Goal: Obtain resource: Download file/media

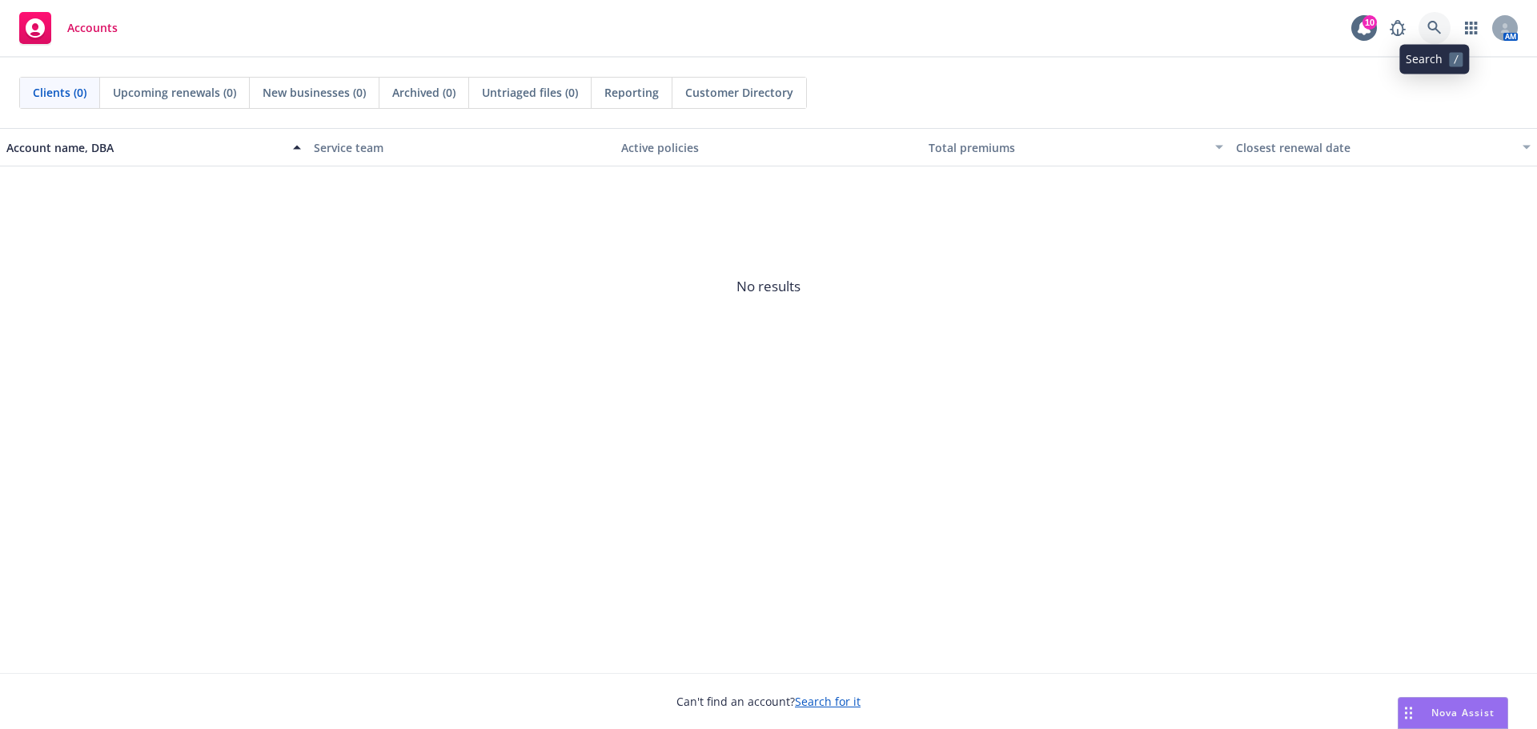
click at [1427, 38] on link at bounding box center [1435, 28] width 32 height 32
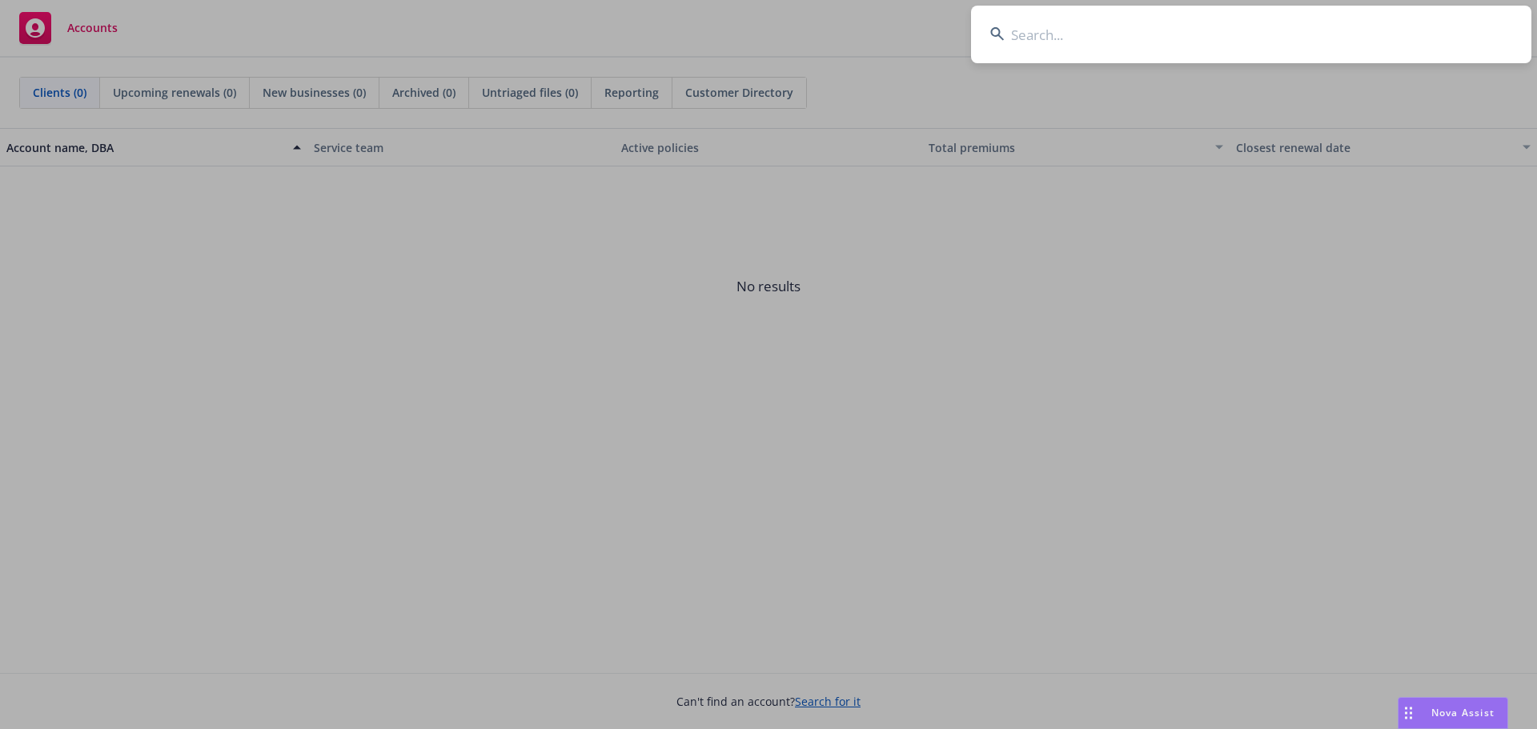
click at [1042, 38] on input at bounding box center [1251, 35] width 560 height 58
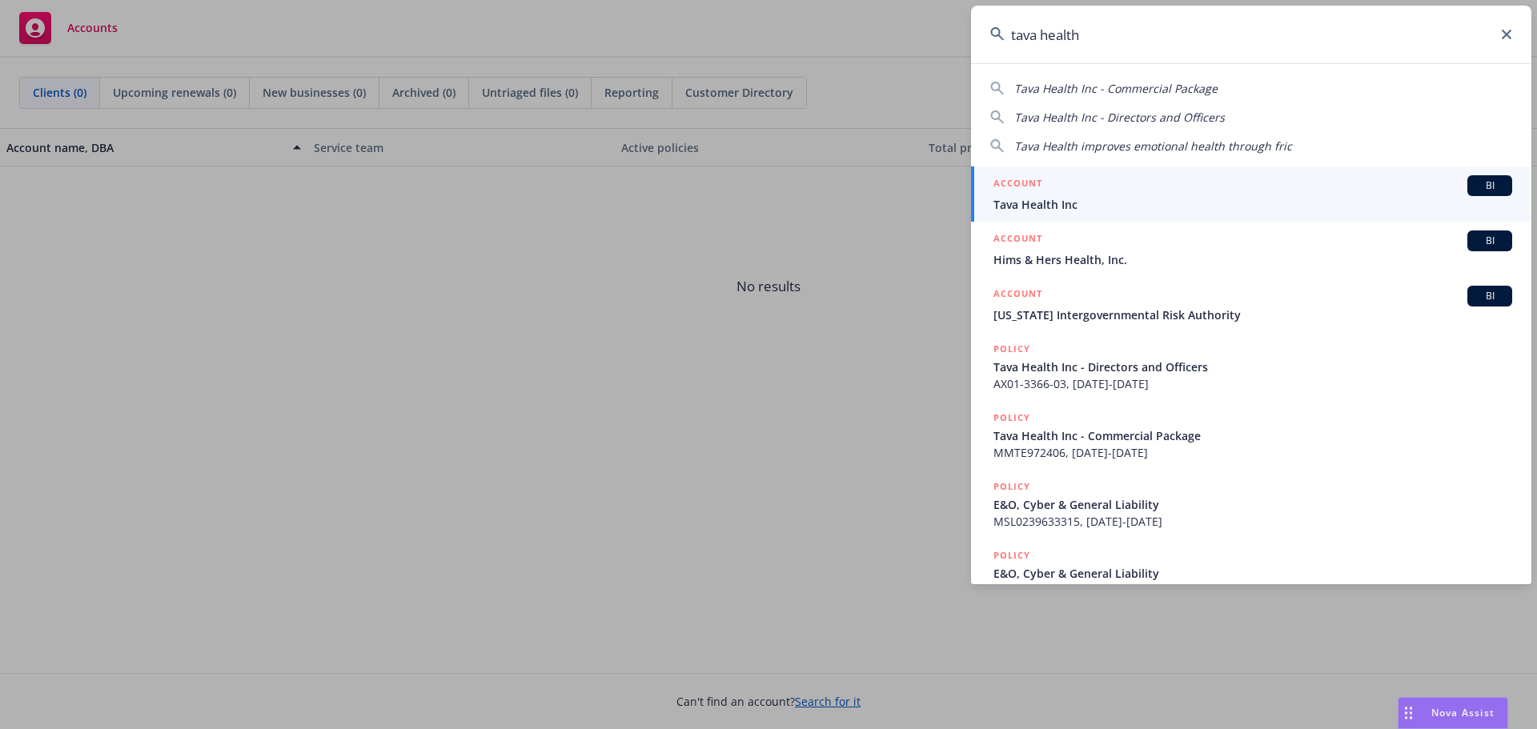
type input "tava health"
click at [1112, 189] on div "ACCOUNT BI" at bounding box center [1253, 185] width 519 height 21
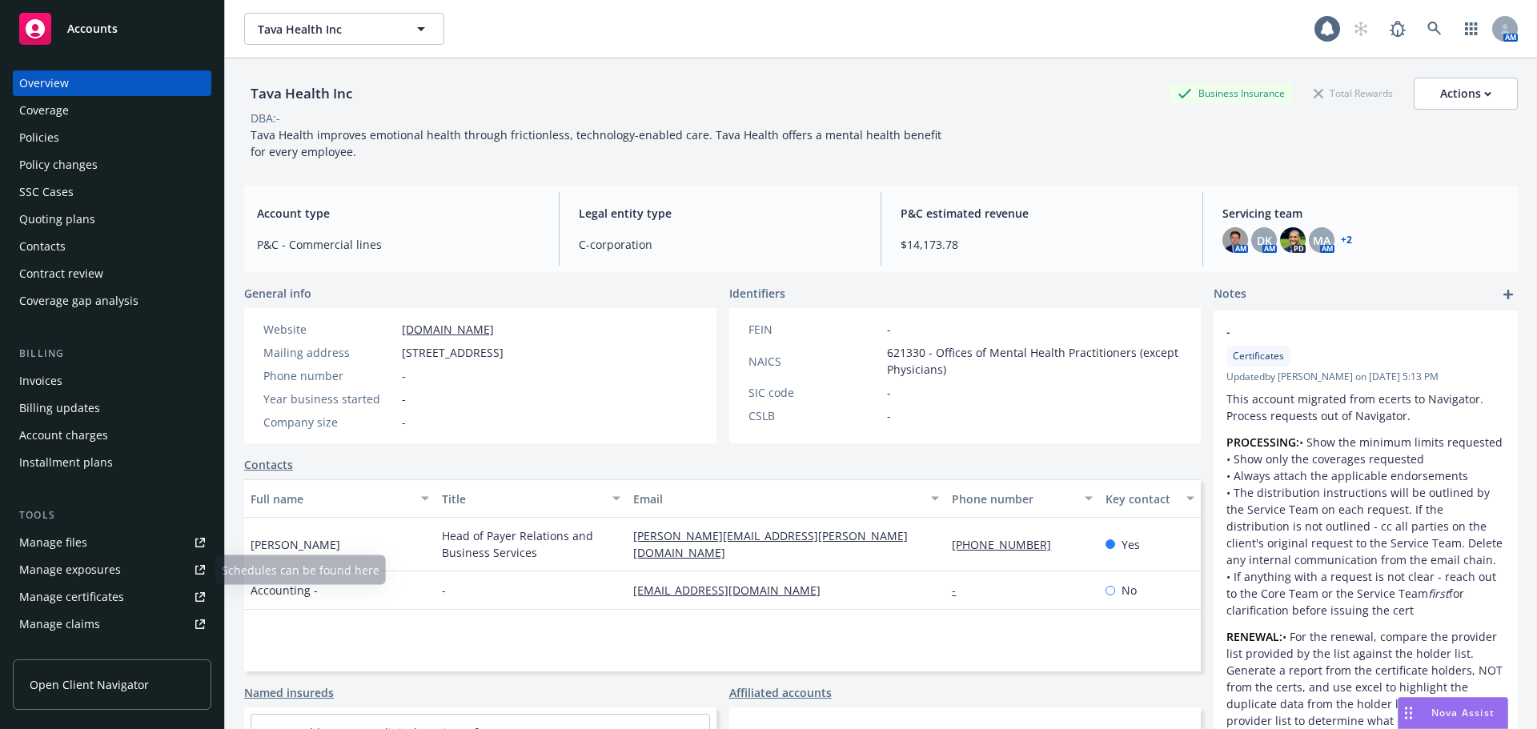
click at [86, 596] on div "Manage certificates" at bounding box center [71, 597] width 105 height 26
click at [1419, 28] on link at bounding box center [1435, 29] width 32 height 32
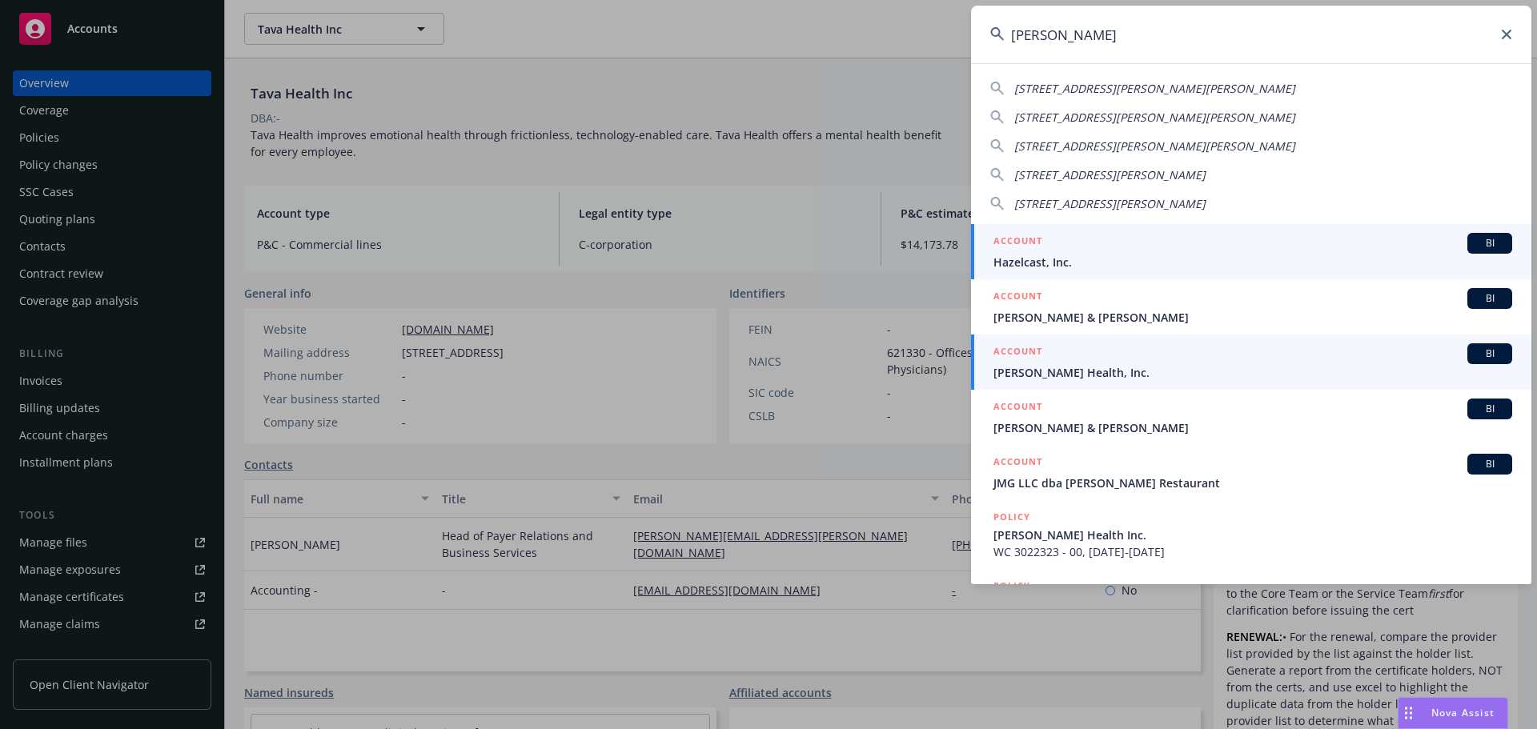
type input "hazel"
click at [1116, 372] on span "Hazel Health, Inc." at bounding box center [1253, 372] width 519 height 17
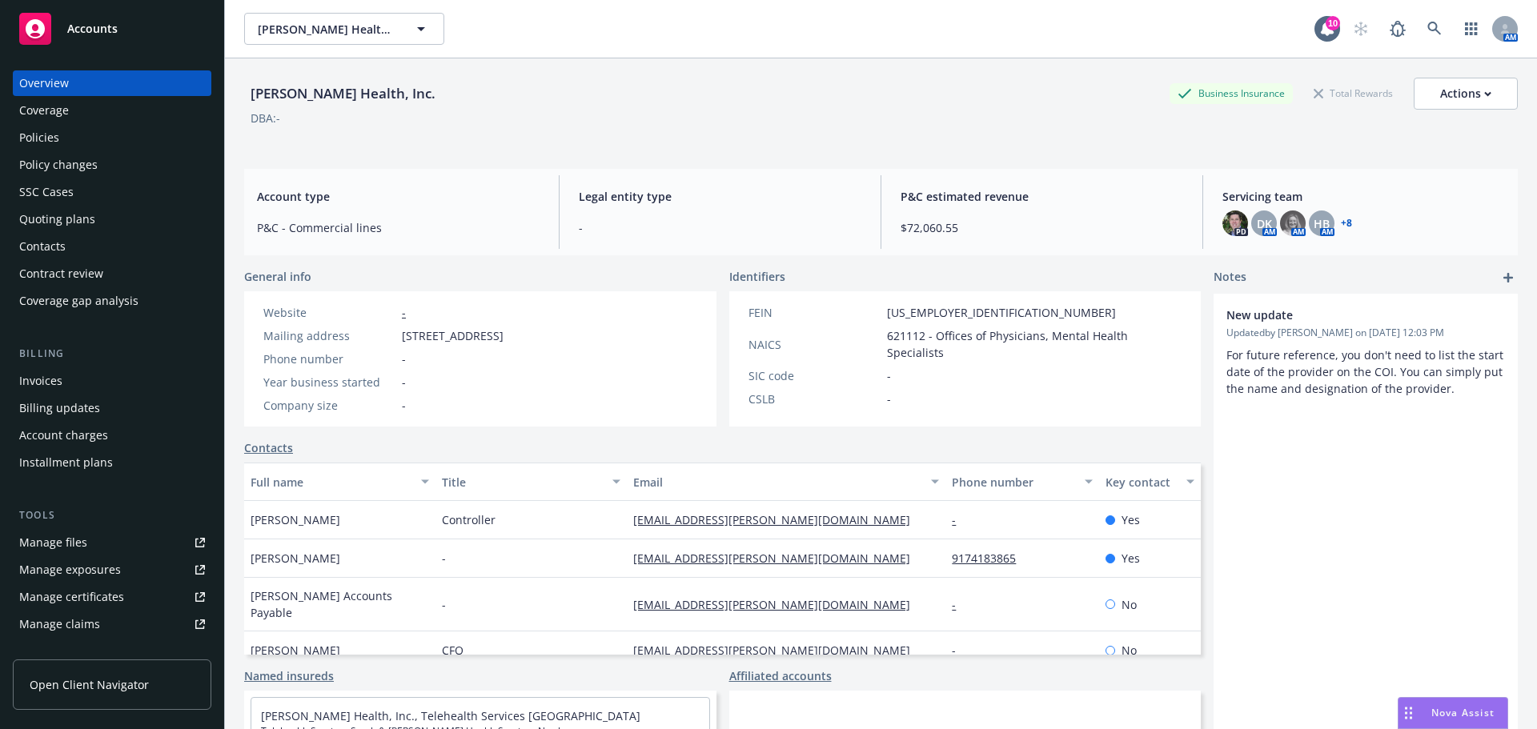
click at [89, 604] on div "Manage certificates" at bounding box center [71, 597] width 105 height 26
click at [1435, 46] on body "Accounts Overview Coverage Policies Policy changes SSC Cases Quoting plans Cont…" at bounding box center [768, 364] width 1537 height 729
click at [1431, 39] on link at bounding box center [1435, 29] width 32 height 32
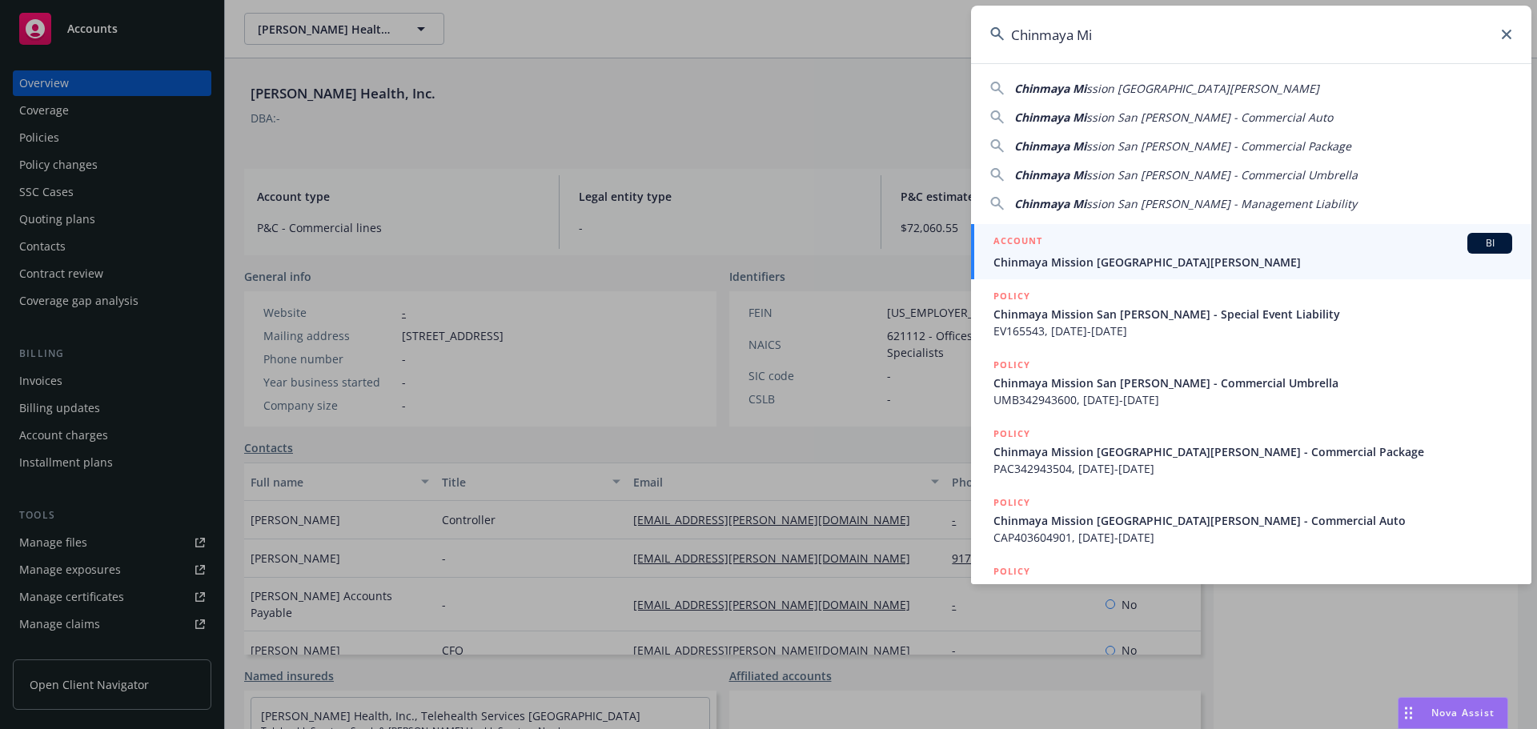
type input "Chinmaya Mi"
click at [1088, 253] on div "ACCOUNT BI" at bounding box center [1253, 243] width 519 height 21
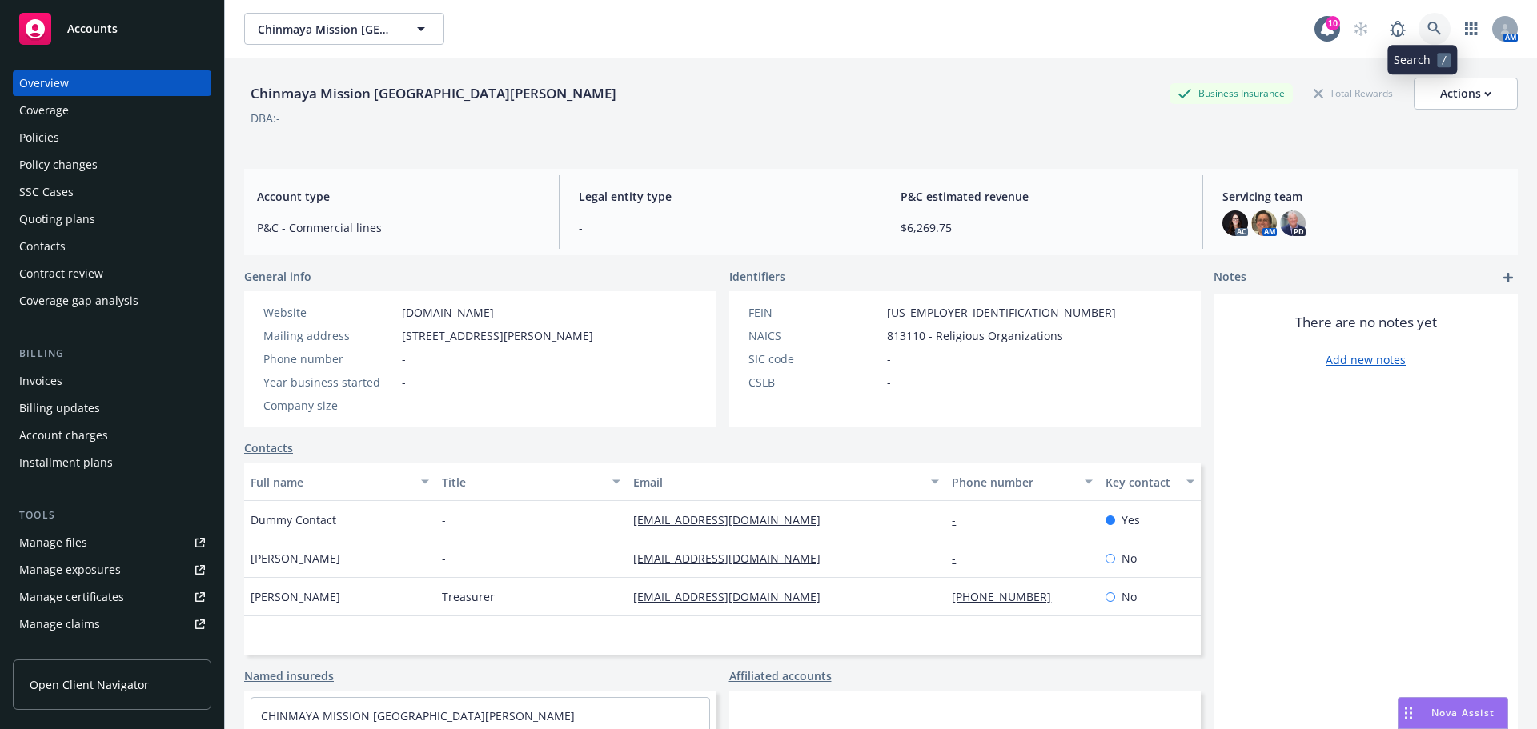
click at [1419, 38] on link at bounding box center [1435, 29] width 32 height 32
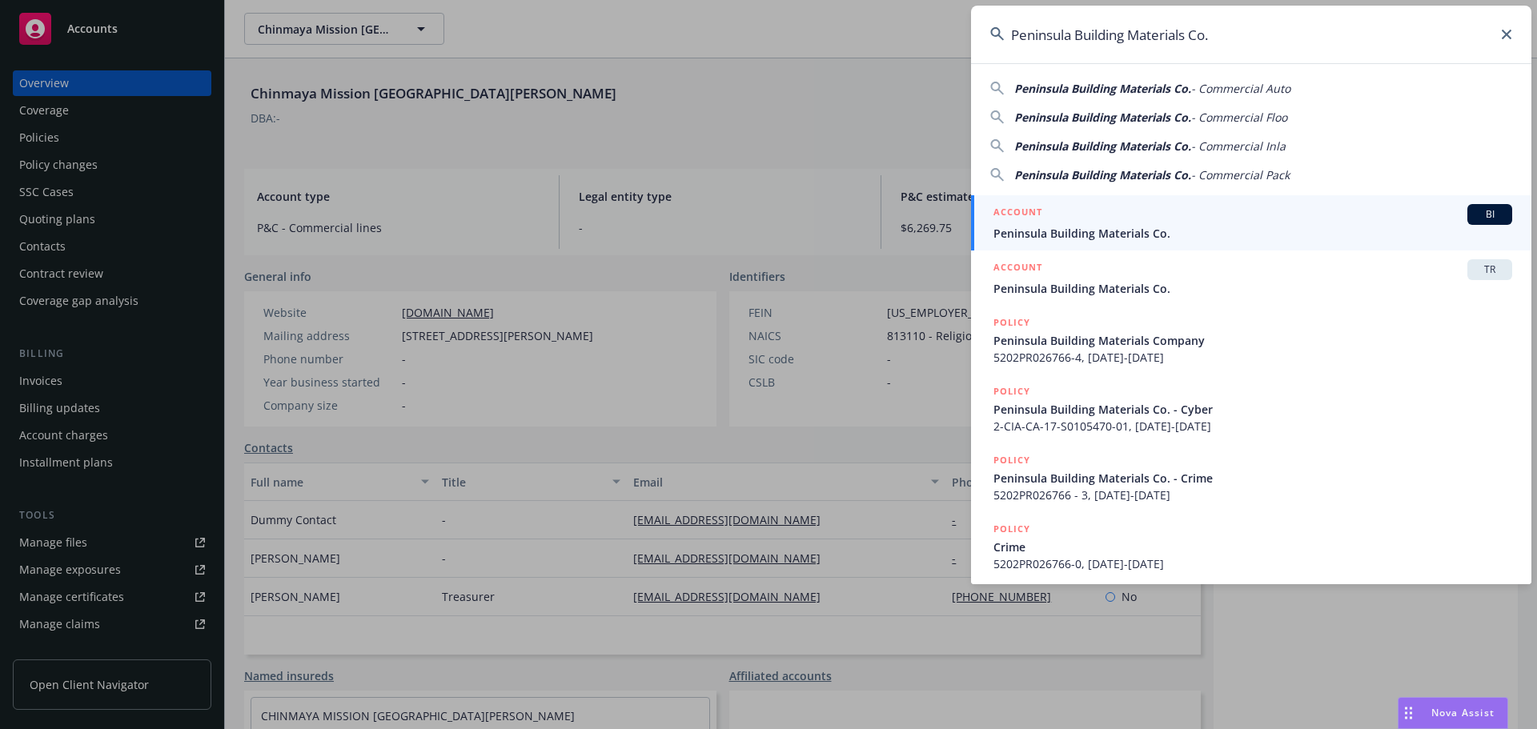
type input "Peninsula Building Materials Co."
click at [1166, 219] on div "ACCOUNT BI" at bounding box center [1253, 214] width 519 height 21
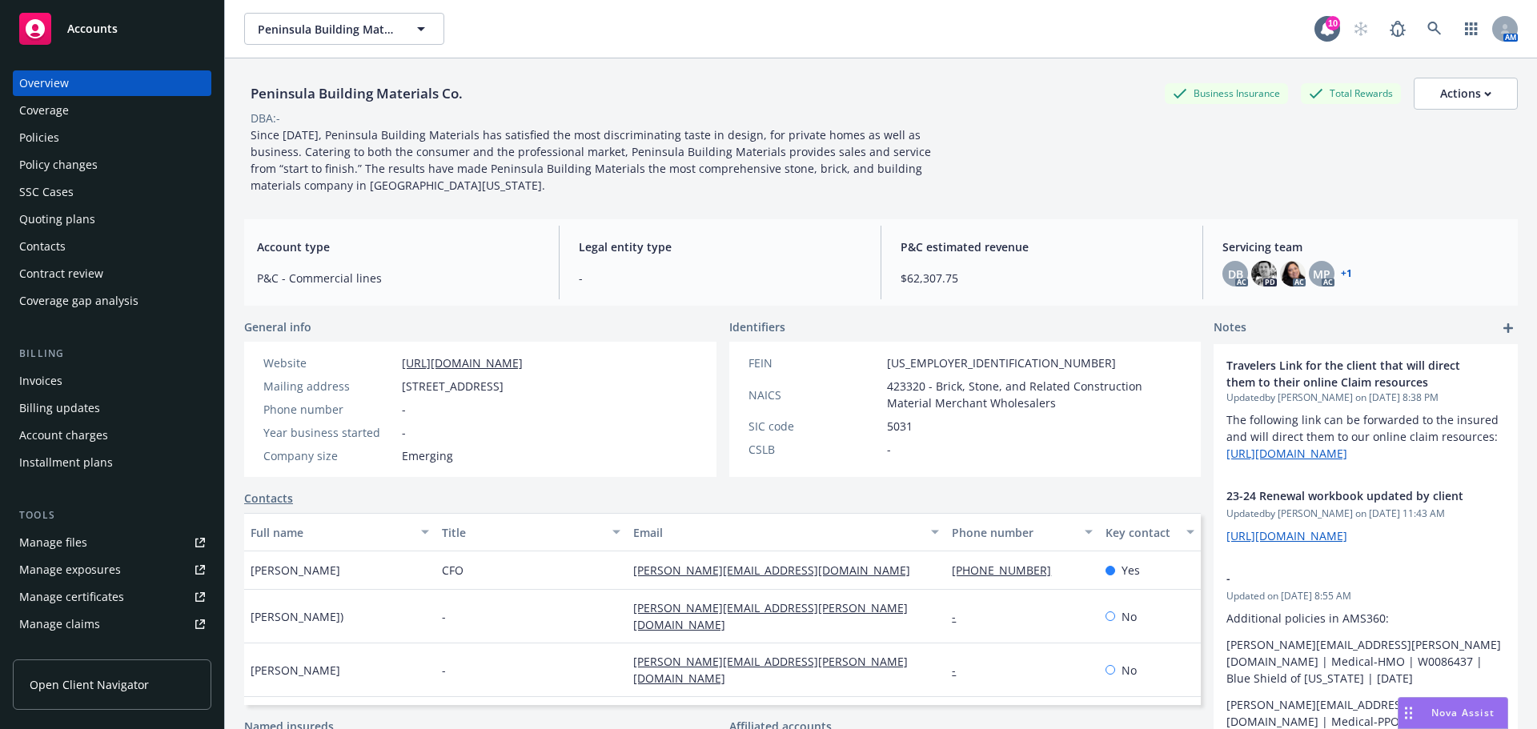
click at [129, 544] on link "Manage files" at bounding box center [112, 543] width 199 height 26
click at [58, 98] on div "Coverage" at bounding box center [44, 111] width 50 height 26
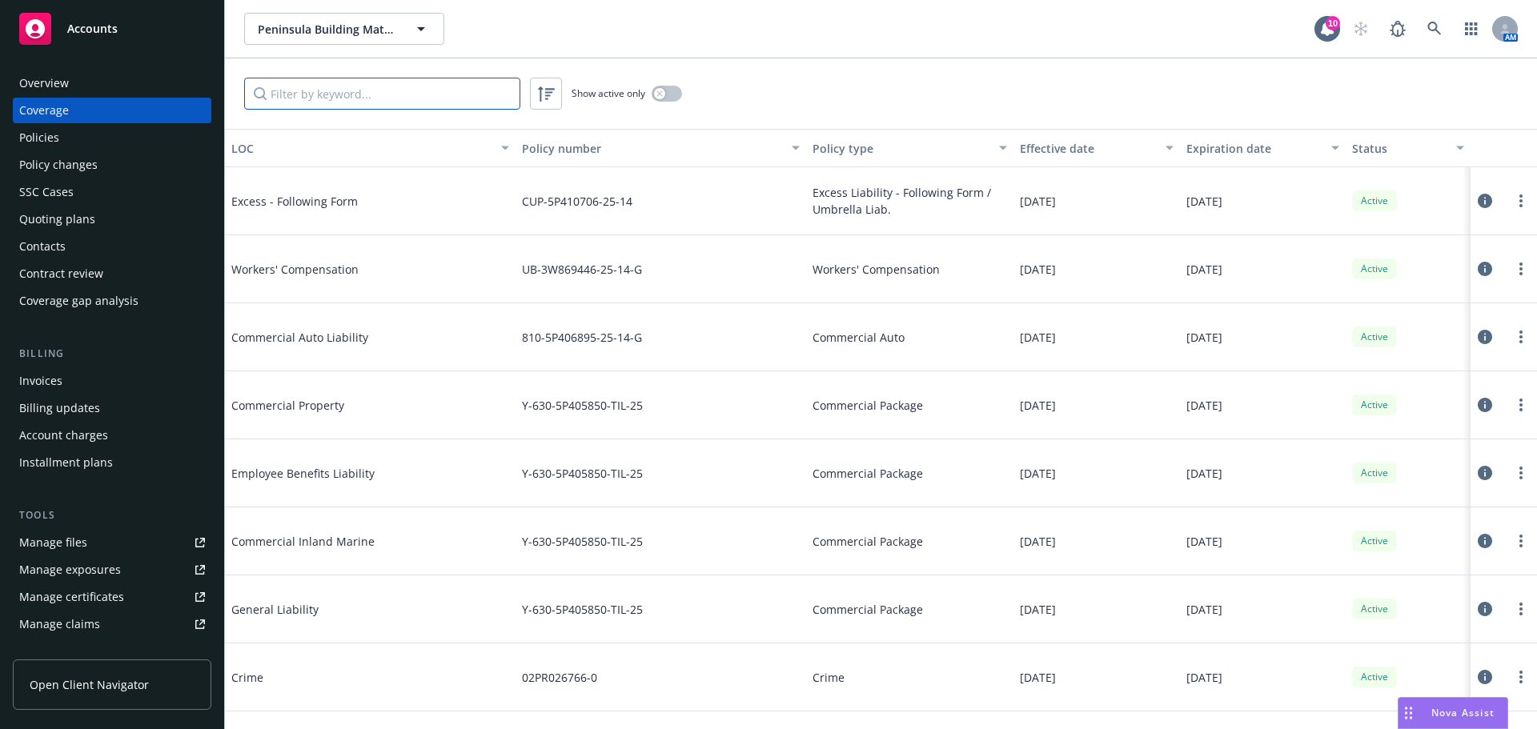
click at [311, 99] on input "Filter by keyword..." at bounding box center [382, 94] width 276 height 32
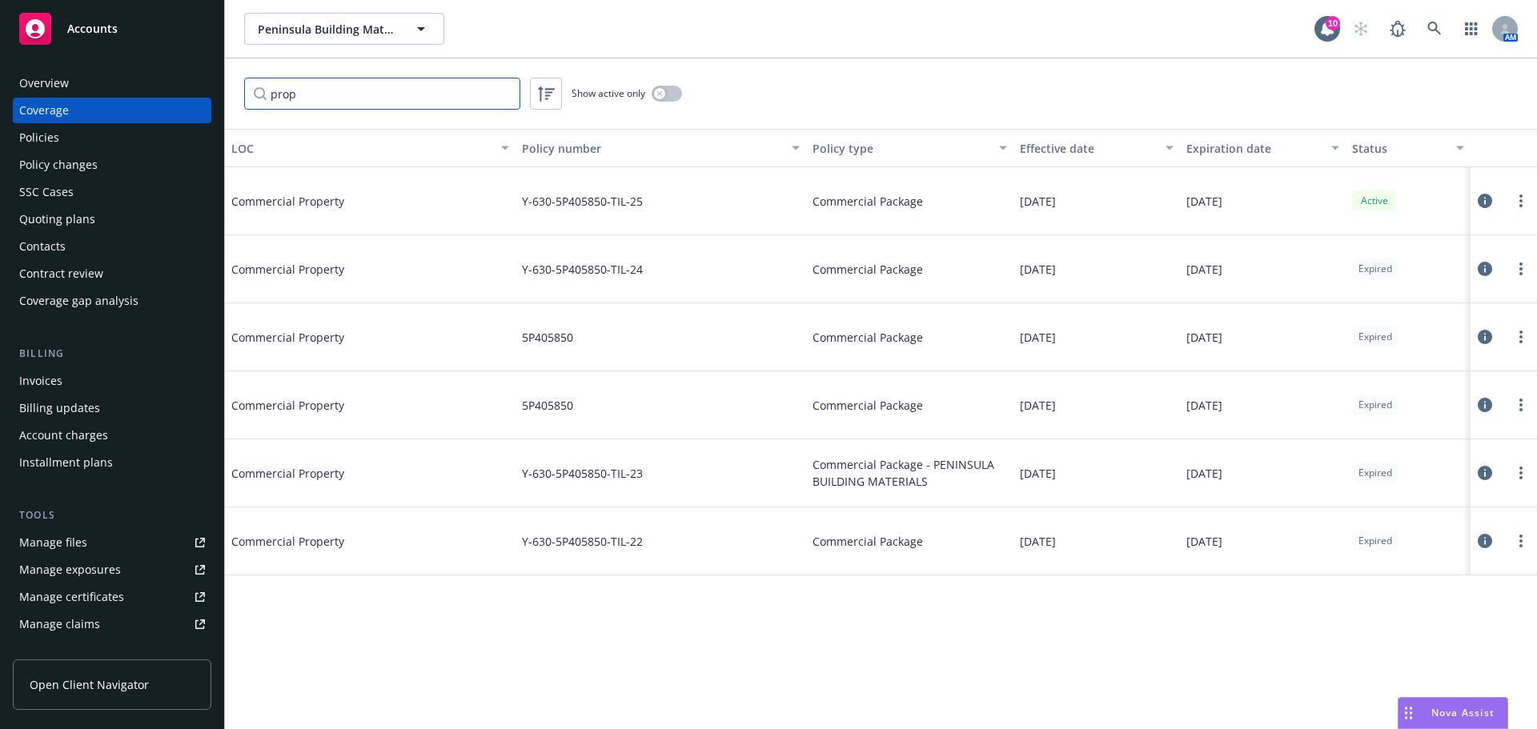
type input "prop"
click at [499, 94] on input "prop" at bounding box center [382, 94] width 276 height 32
click at [505, 90] on input "prop" at bounding box center [382, 94] width 276 height 32
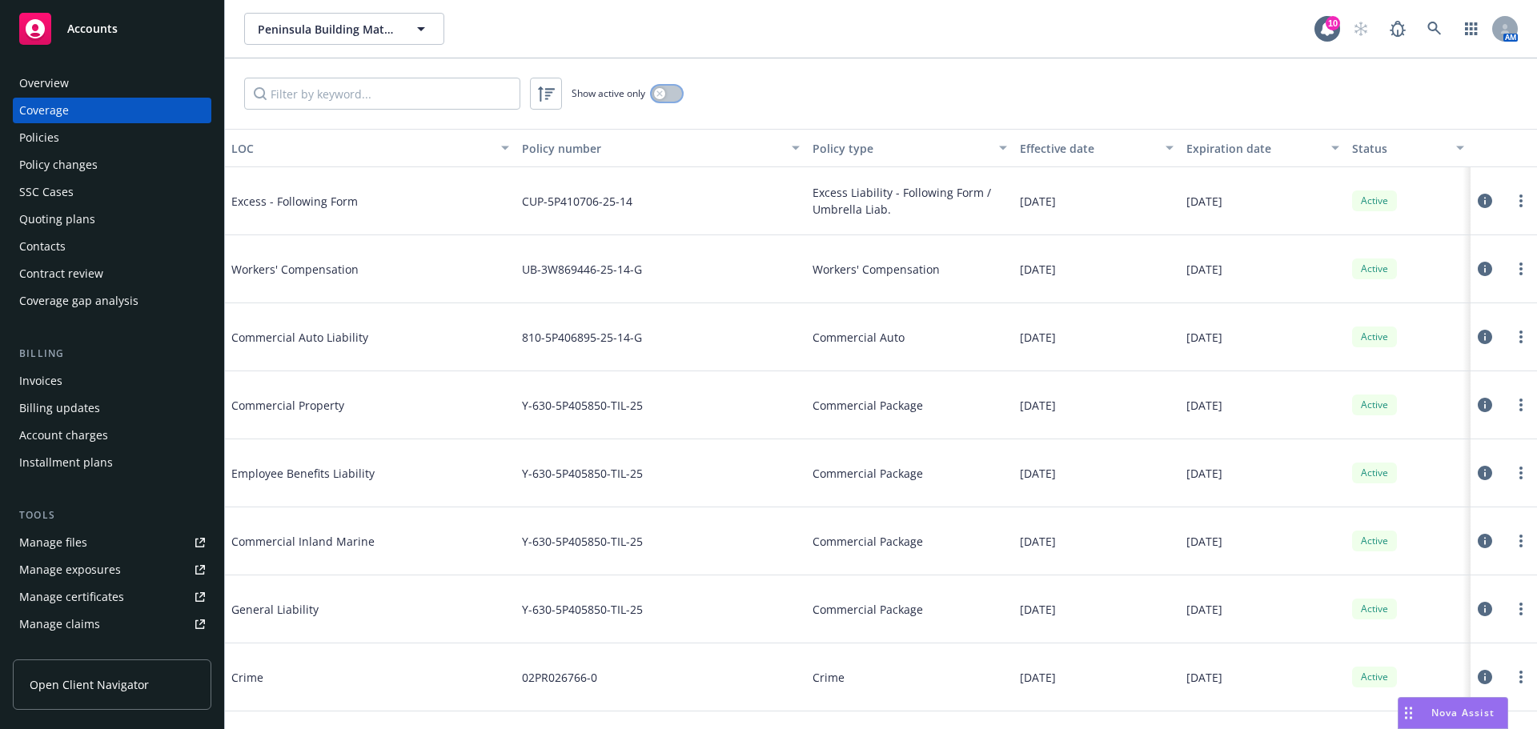
click at [668, 95] on button "button" at bounding box center [667, 94] width 30 height 16
click at [1207, 151] on div "Expiration date" at bounding box center [1254, 148] width 135 height 17
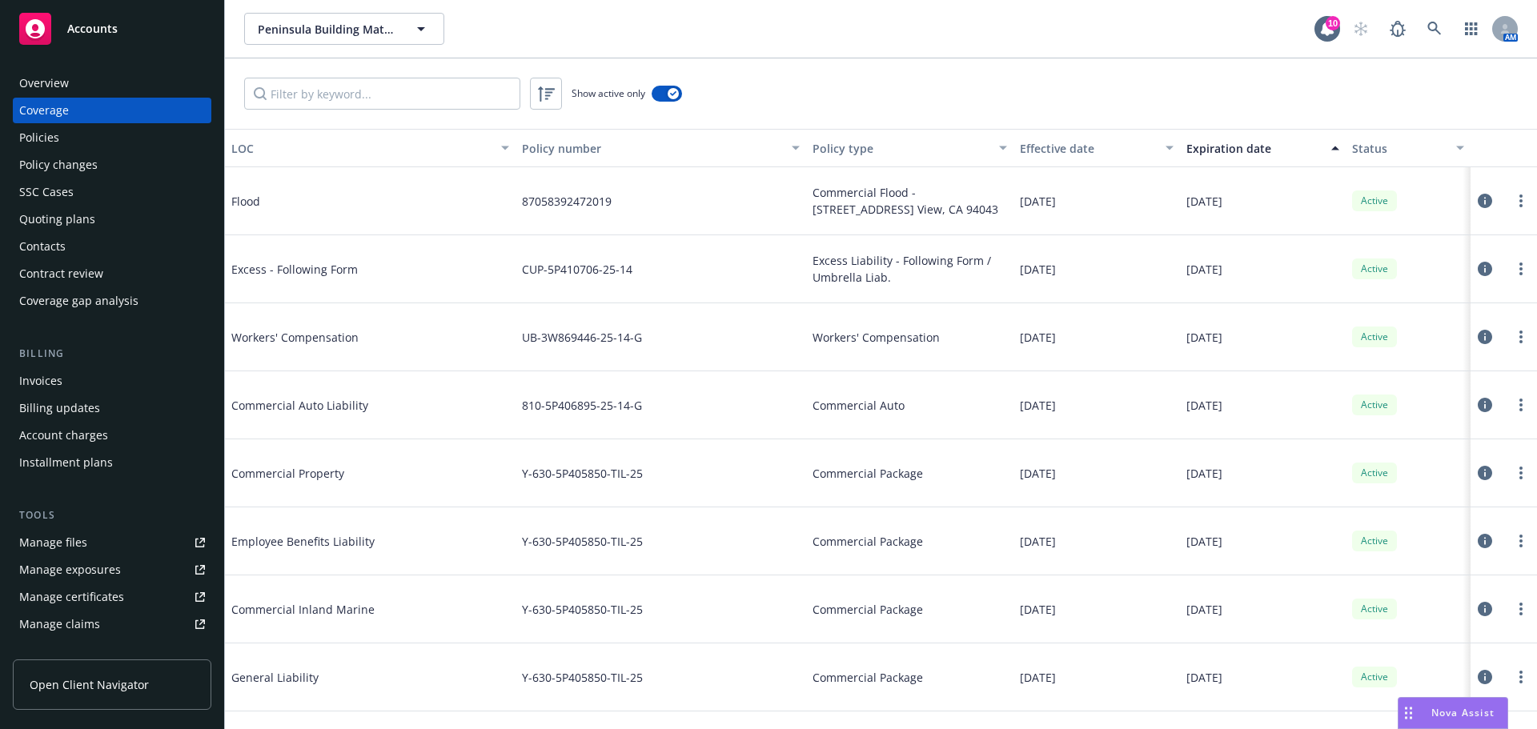
click at [1228, 147] on div "Expiration date" at bounding box center [1254, 148] width 135 height 17
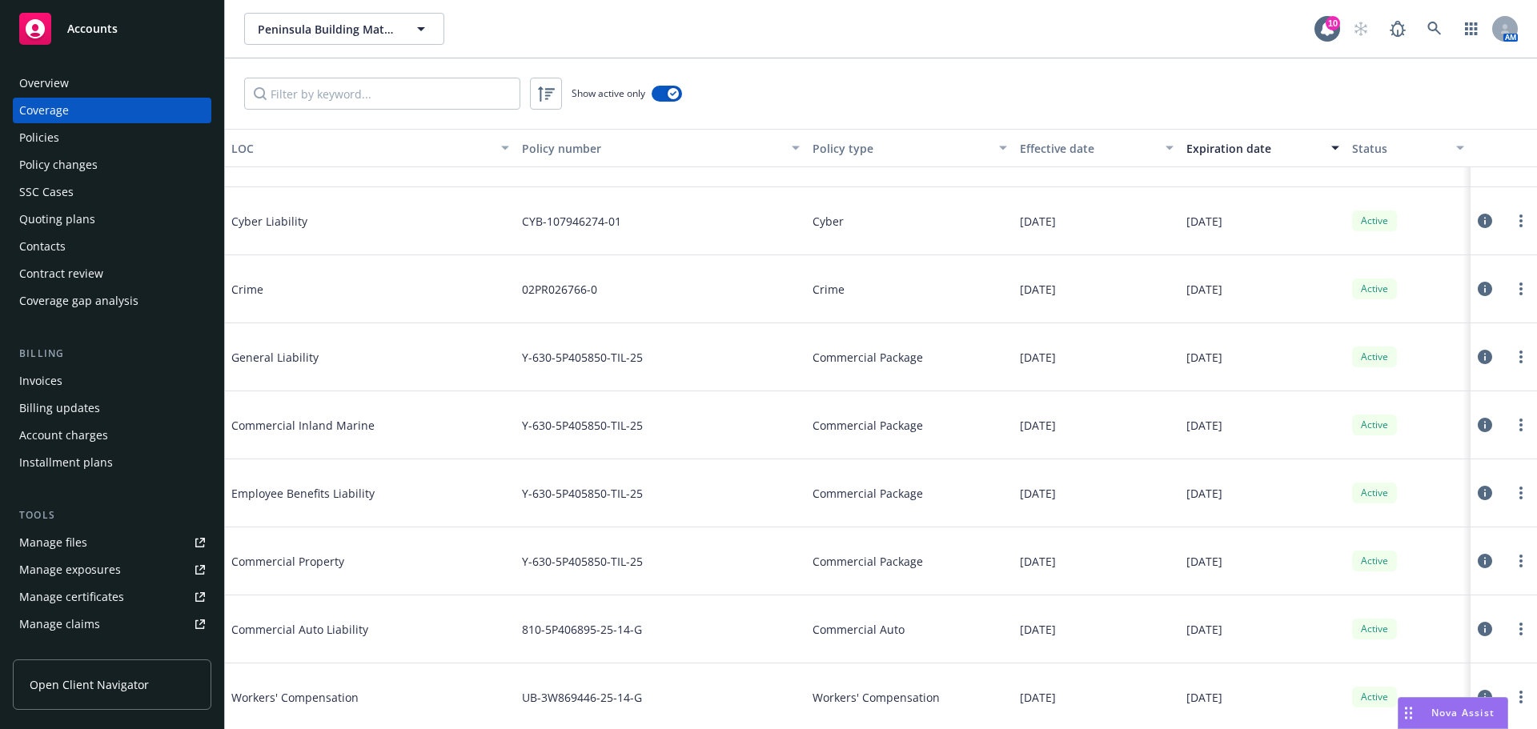
scroll to position [375, 0]
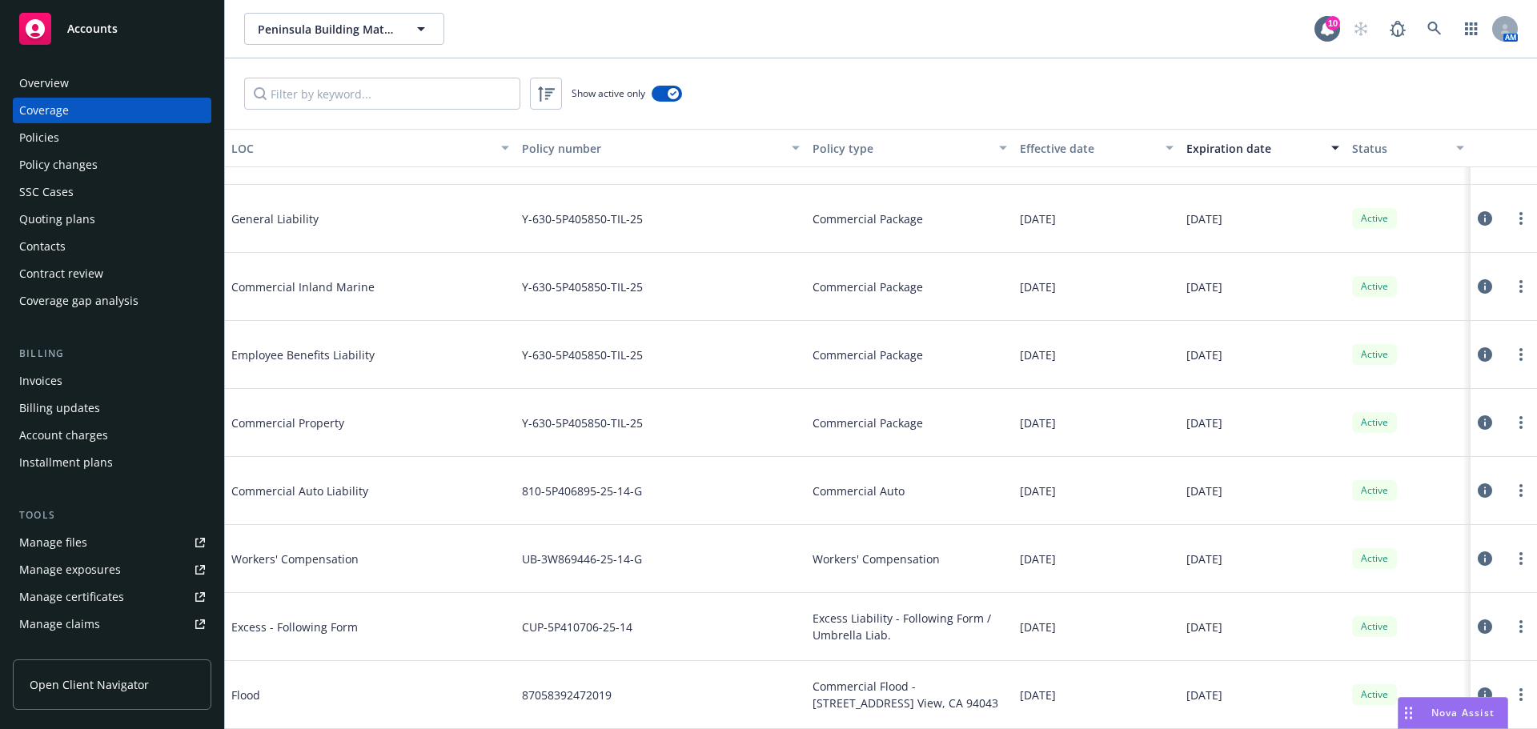
click at [70, 547] on div "Manage files" at bounding box center [53, 543] width 68 height 26
click at [78, 590] on div "Manage certificates" at bounding box center [71, 597] width 105 height 26
click at [91, 537] on link "Manage files" at bounding box center [112, 543] width 199 height 26
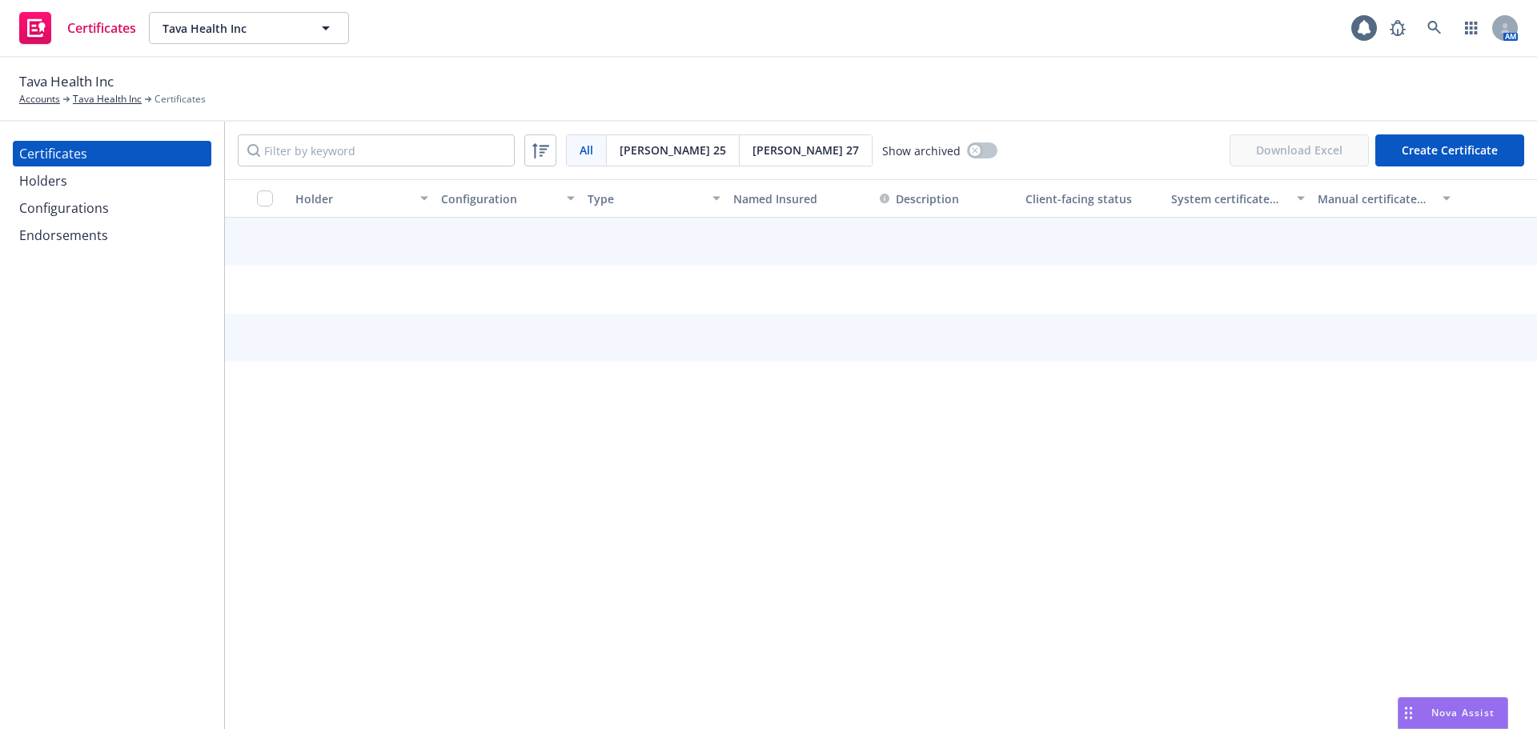
click at [60, 209] on div "Configurations" at bounding box center [64, 208] width 90 height 26
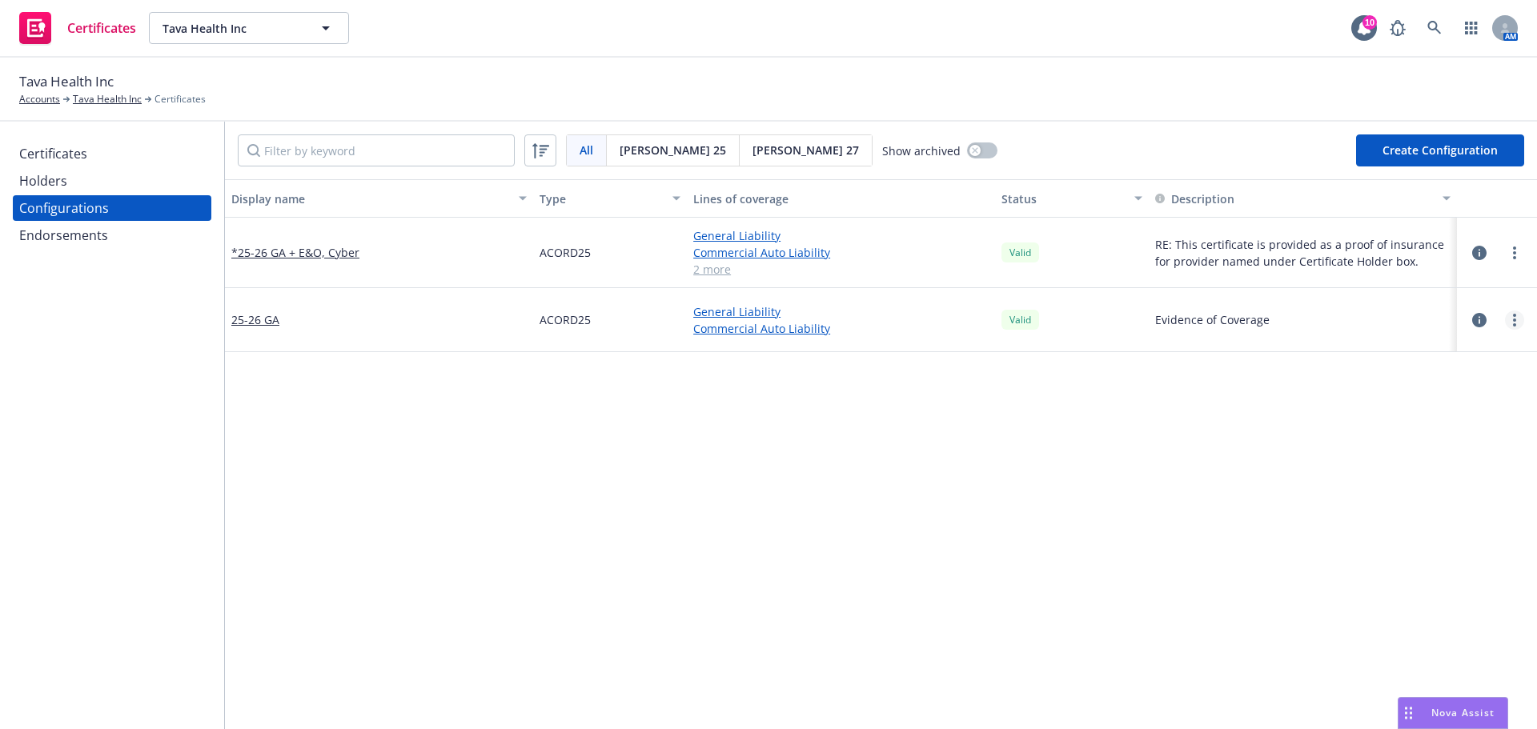
click at [1505, 322] on link "more" at bounding box center [1514, 320] width 19 height 19
click at [1513, 258] on circle "more" at bounding box center [1514, 257] width 3 height 3
click at [1432, 293] on link "Edit" at bounding box center [1423, 286] width 176 height 32
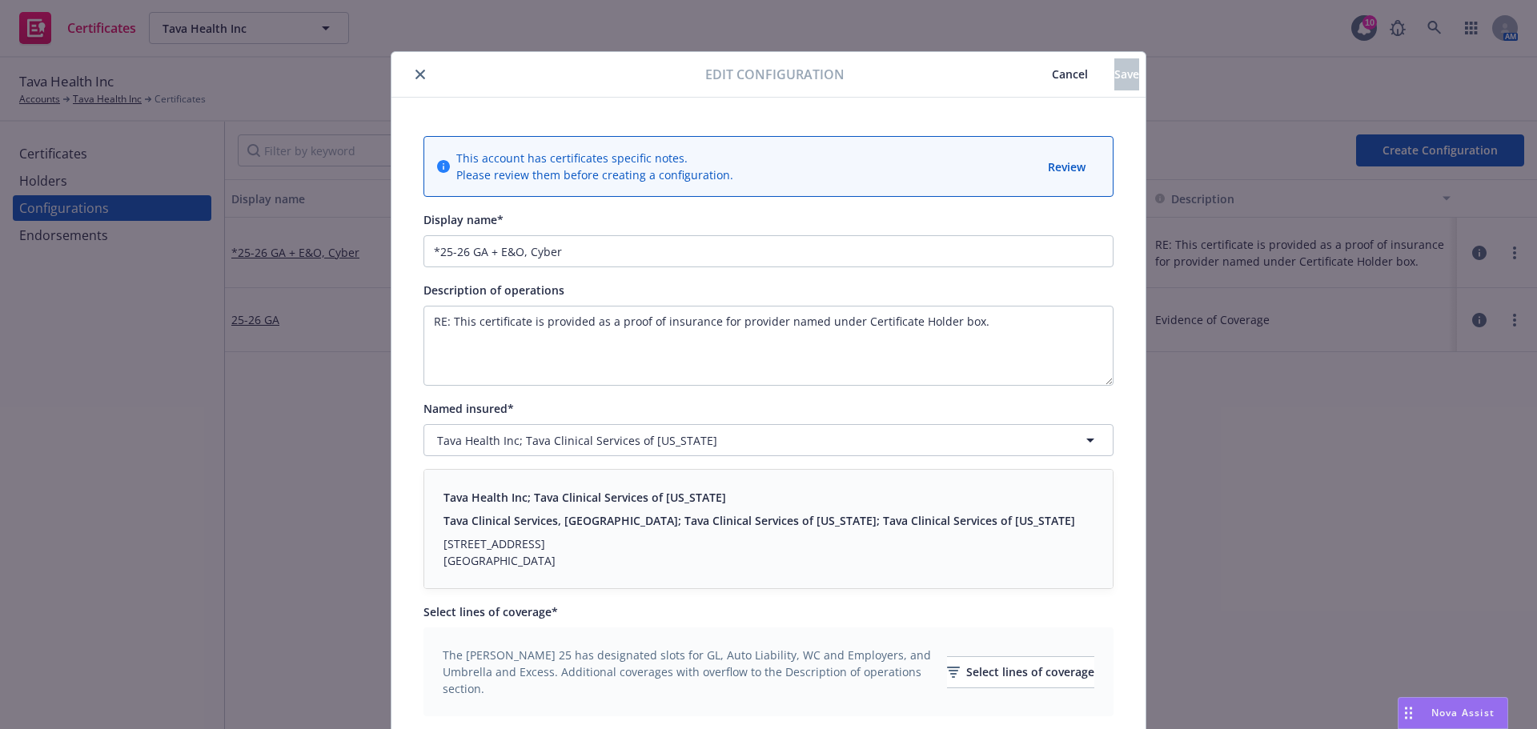
click at [1052, 68] on span "Cancel" at bounding box center [1070, 73] width 36 height 15
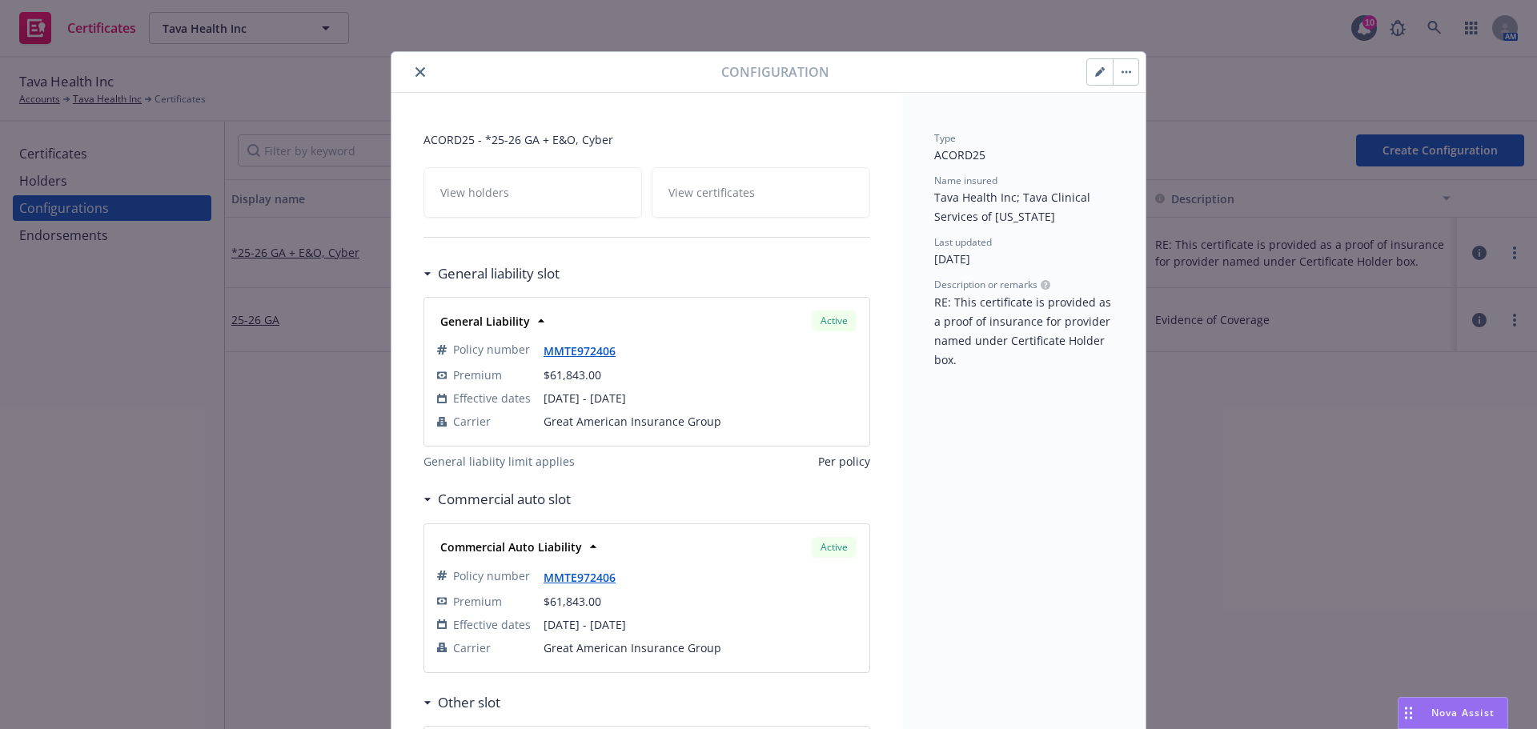
click at [1122, 191] on div "Type ACORD25 Name insured Tava Health Inc; Tava Clinical Services of New Jersey…" at bounding box center [1023, 605] width 243 height 1025
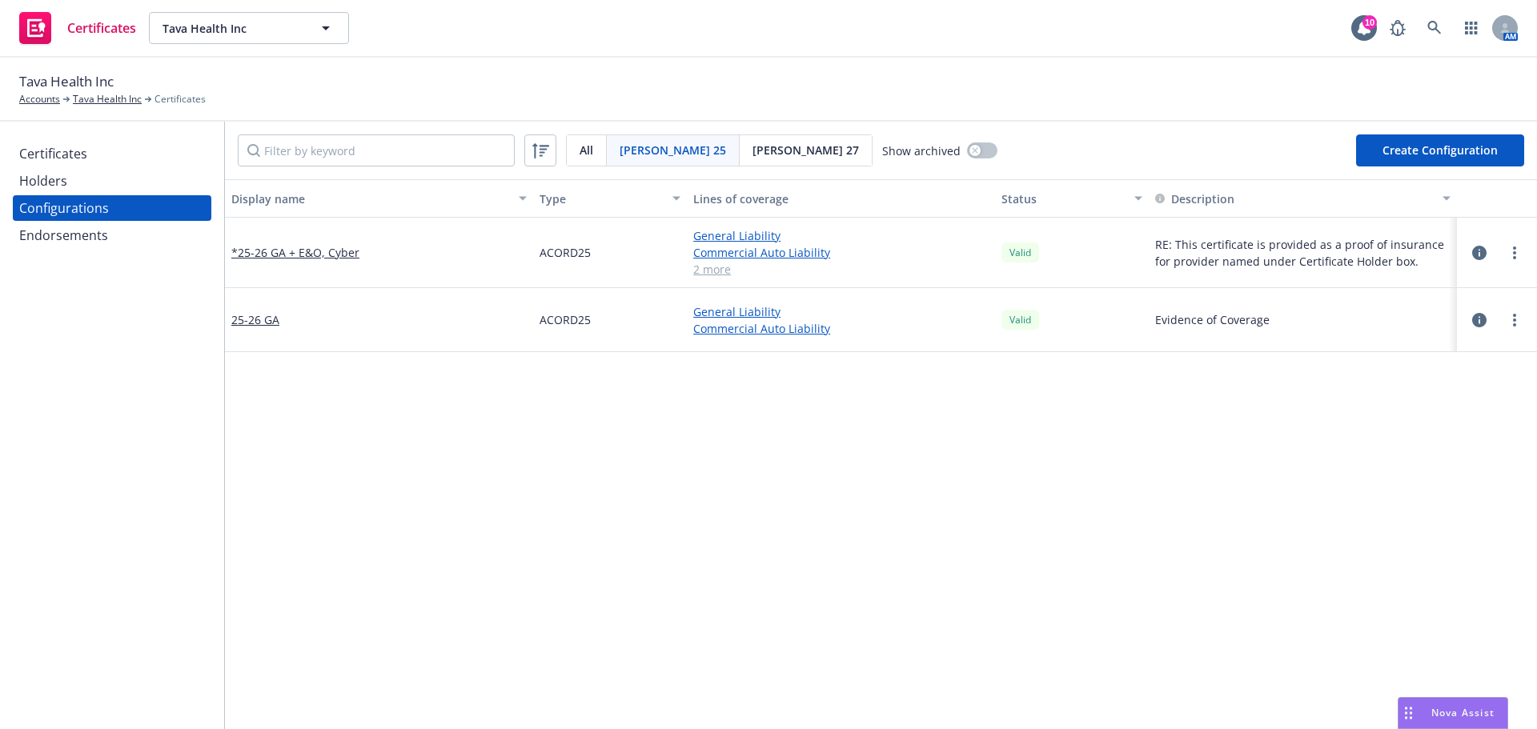
click at [1473, 251] on icon "button" at bounding box center [1479, 253] width 14 height 14
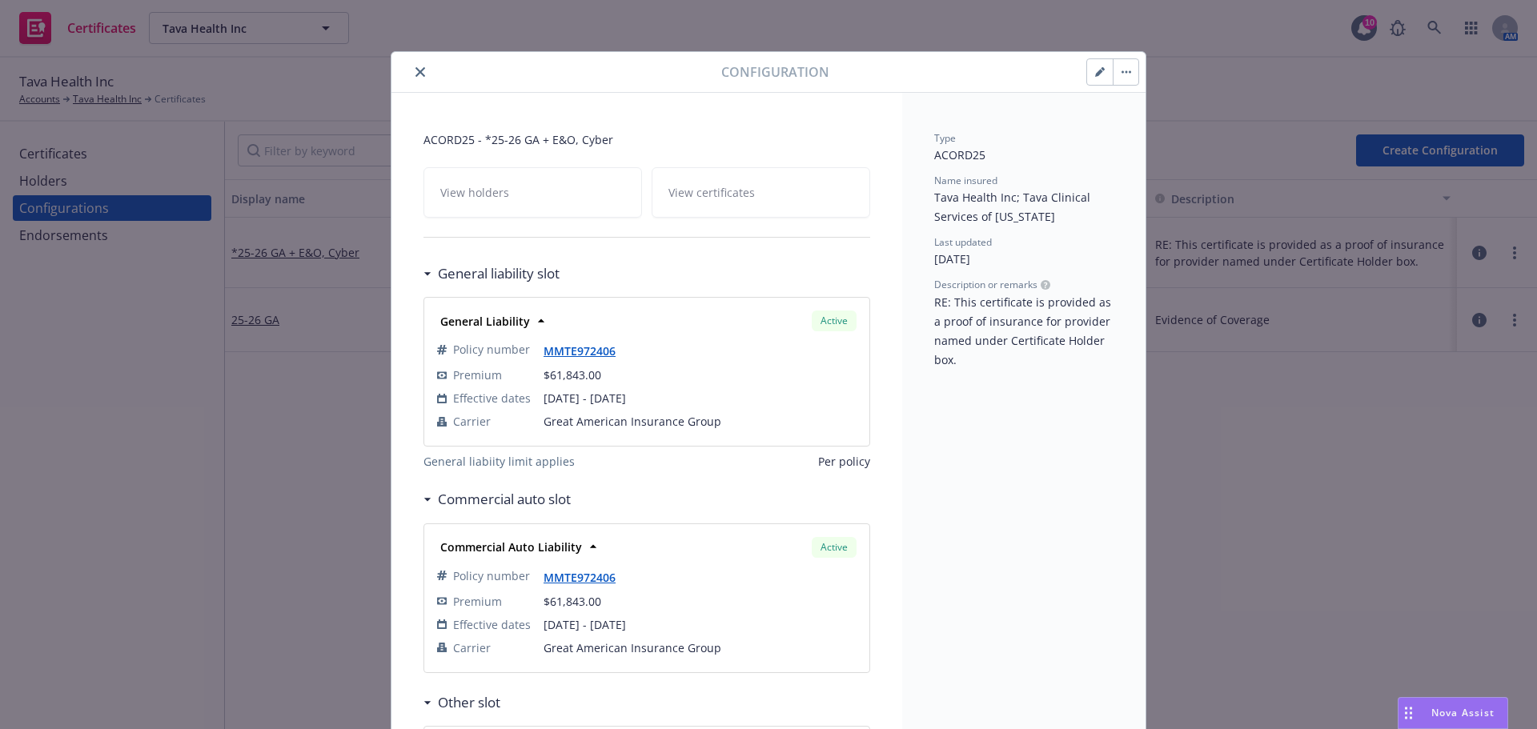
click at [1095, 67] on icon "button" at bounding box center [1100, 72] width 10 height 10
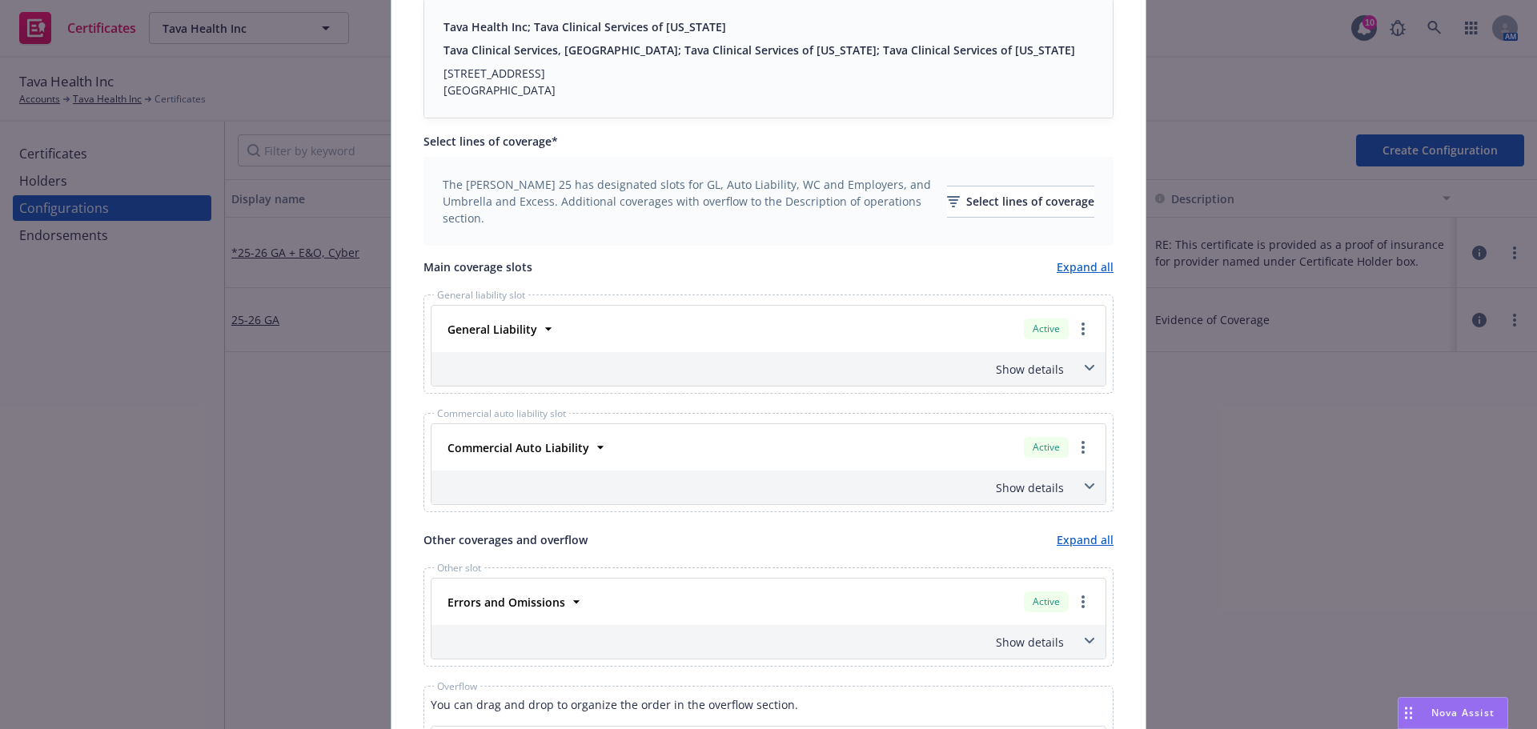
scroll to position [291, 0]
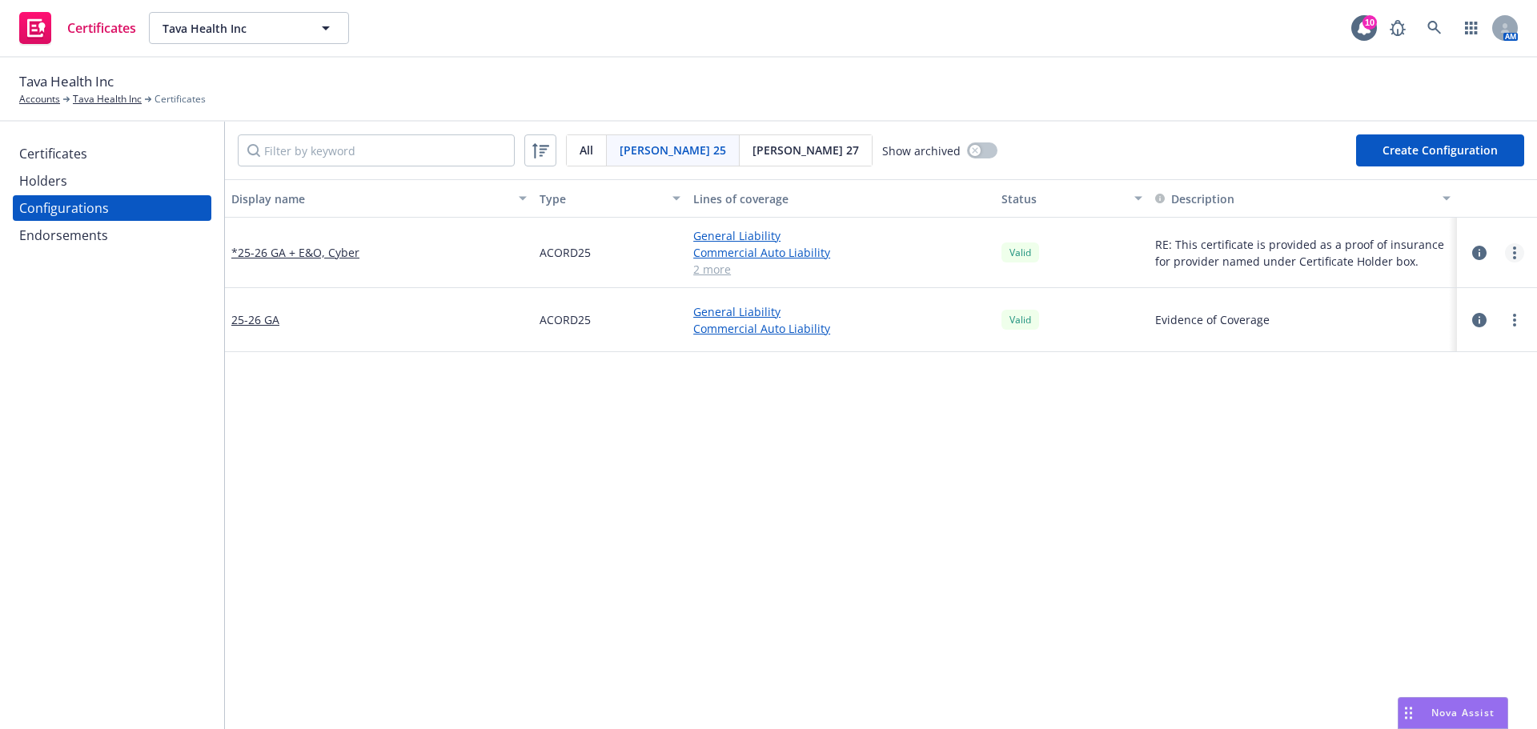
click at [1508, 251] on link "more" at bounding box center [1514, 252] width 19 height 19
click at [1433, 285] on link "Edit" at bounding box center [1423, 286] width 176 height 32
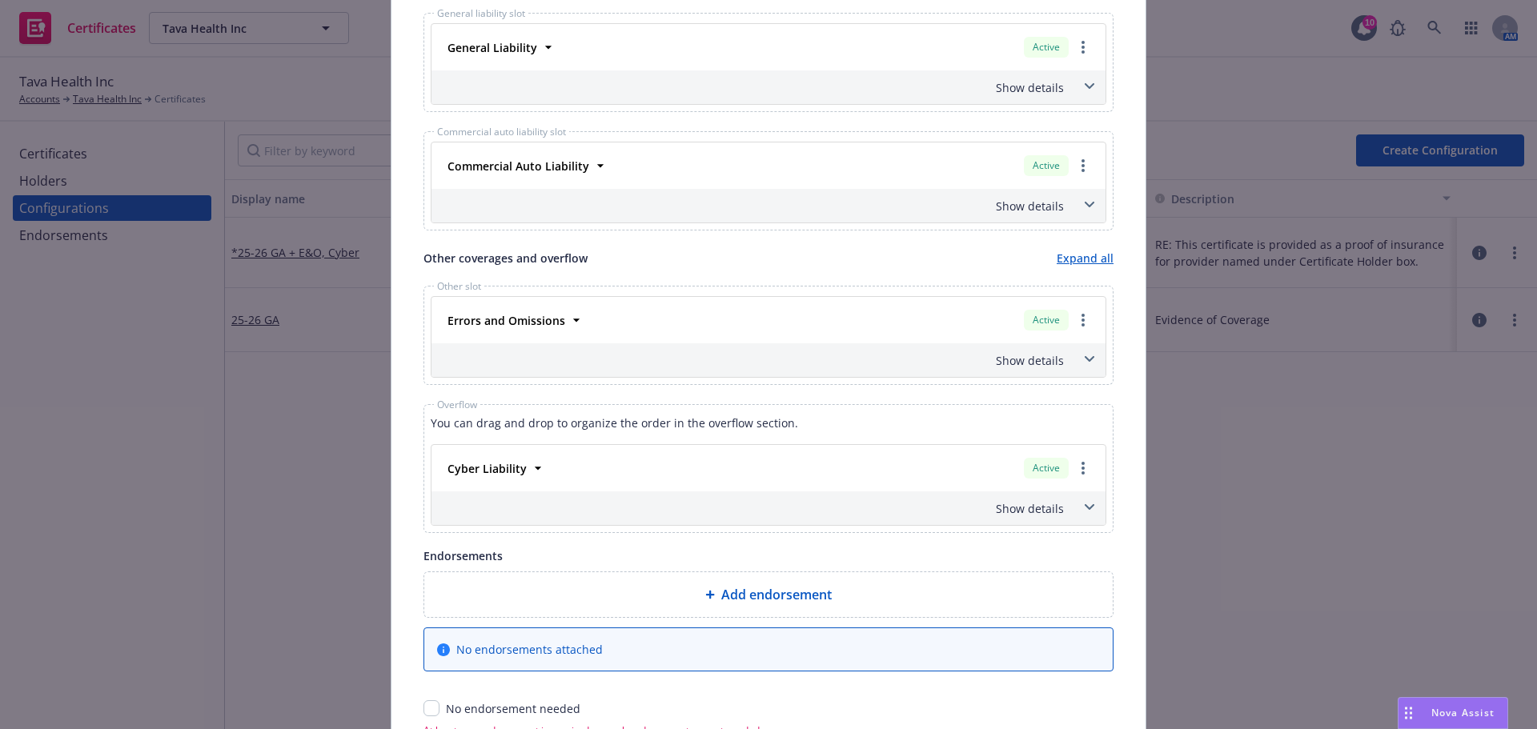
scroll to position [851, 0]
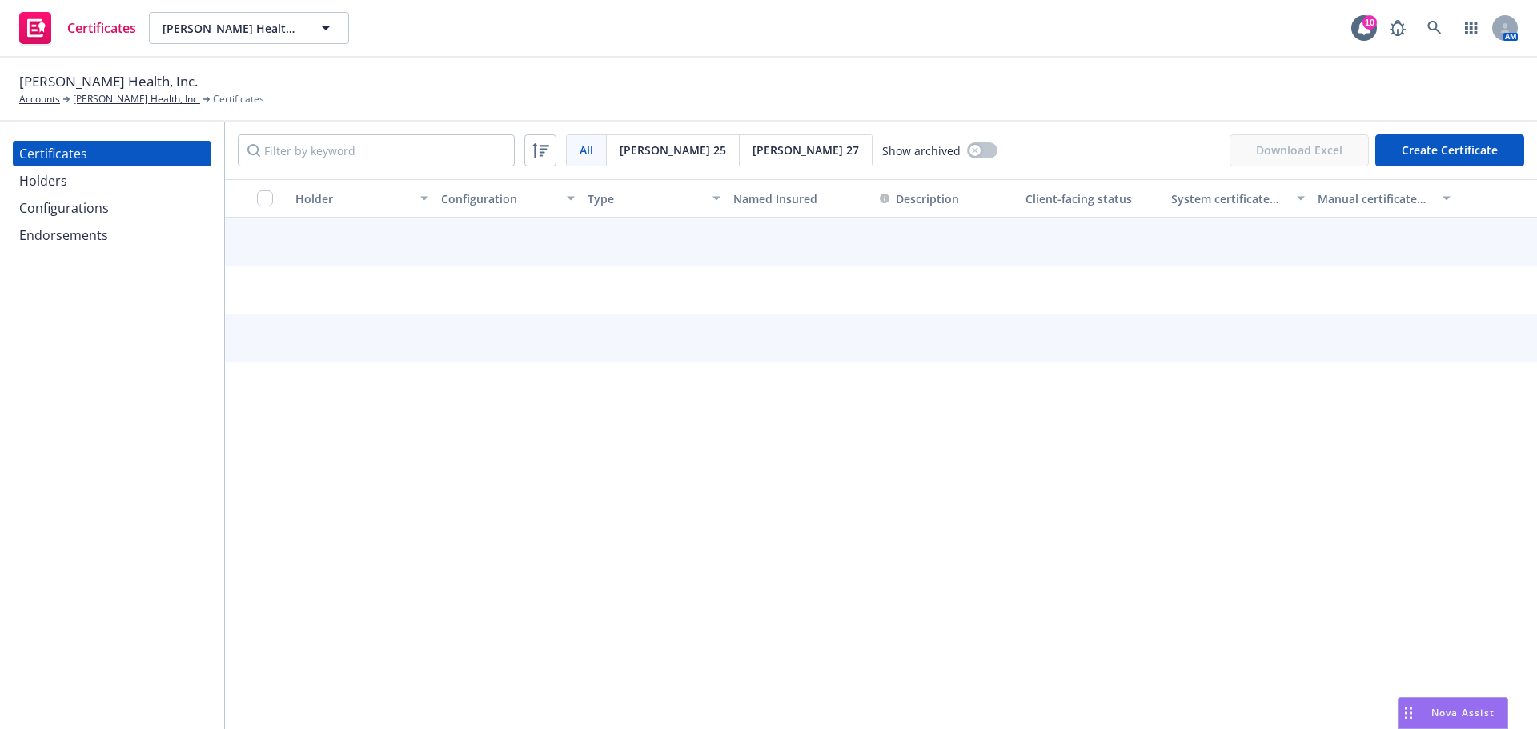
click at [102, 216] on div "Configurations" at bounding box center [64, 208] width 90 height 26
click at [102, 215] on div "Configurations" at bounding box center [64, 208] width 90 height 26
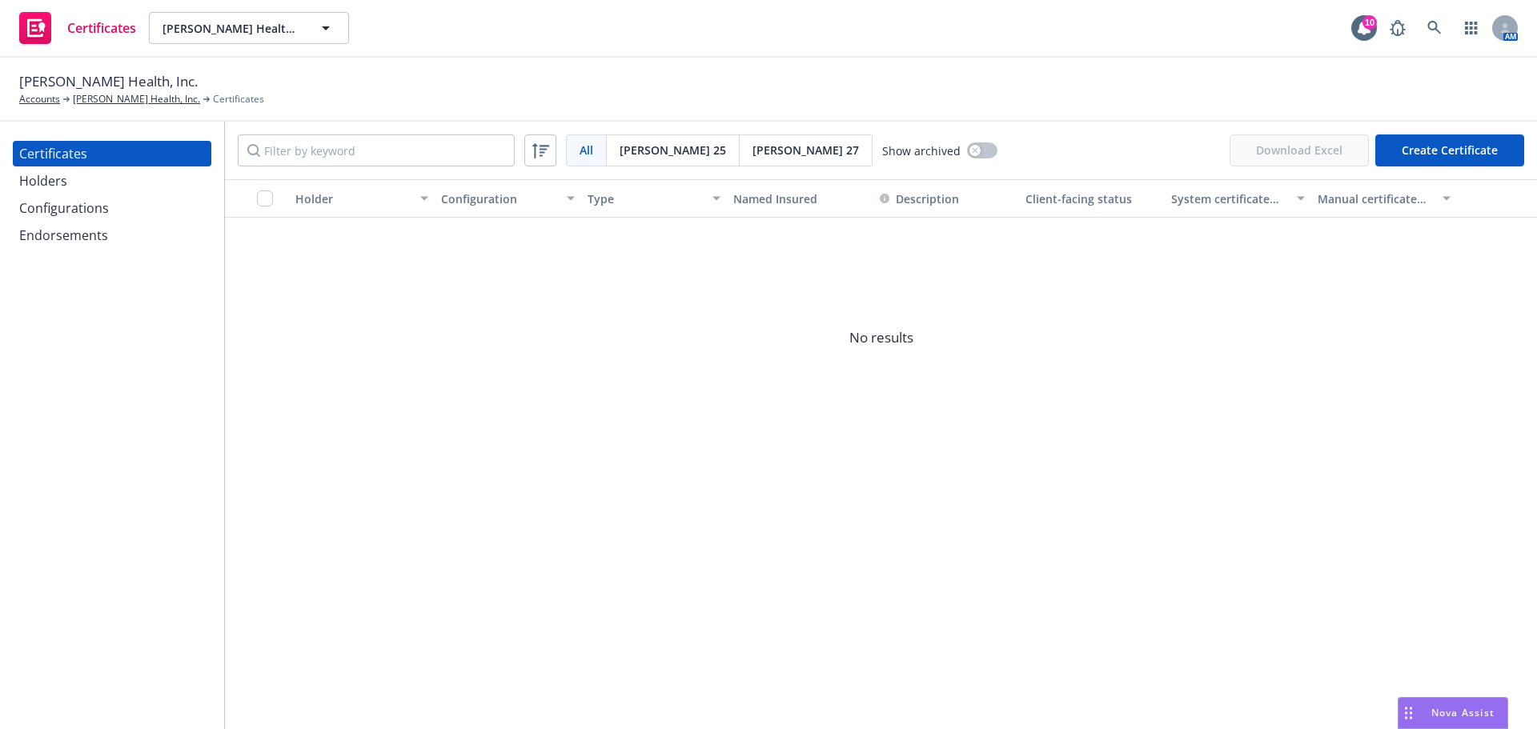
click at [85, 206] on div "Configurations" at bounding box center [64, 208] width 90 height 26
click at [93, 209] on div "Configurations" at bounding box center [64, 208] width 90 height 26
click at [709, 50] on div "Certificates Hazel Health, Inc. Hazel Health, Inc. 10 AM" at bounding box center [768, 29] width 1537 height 58
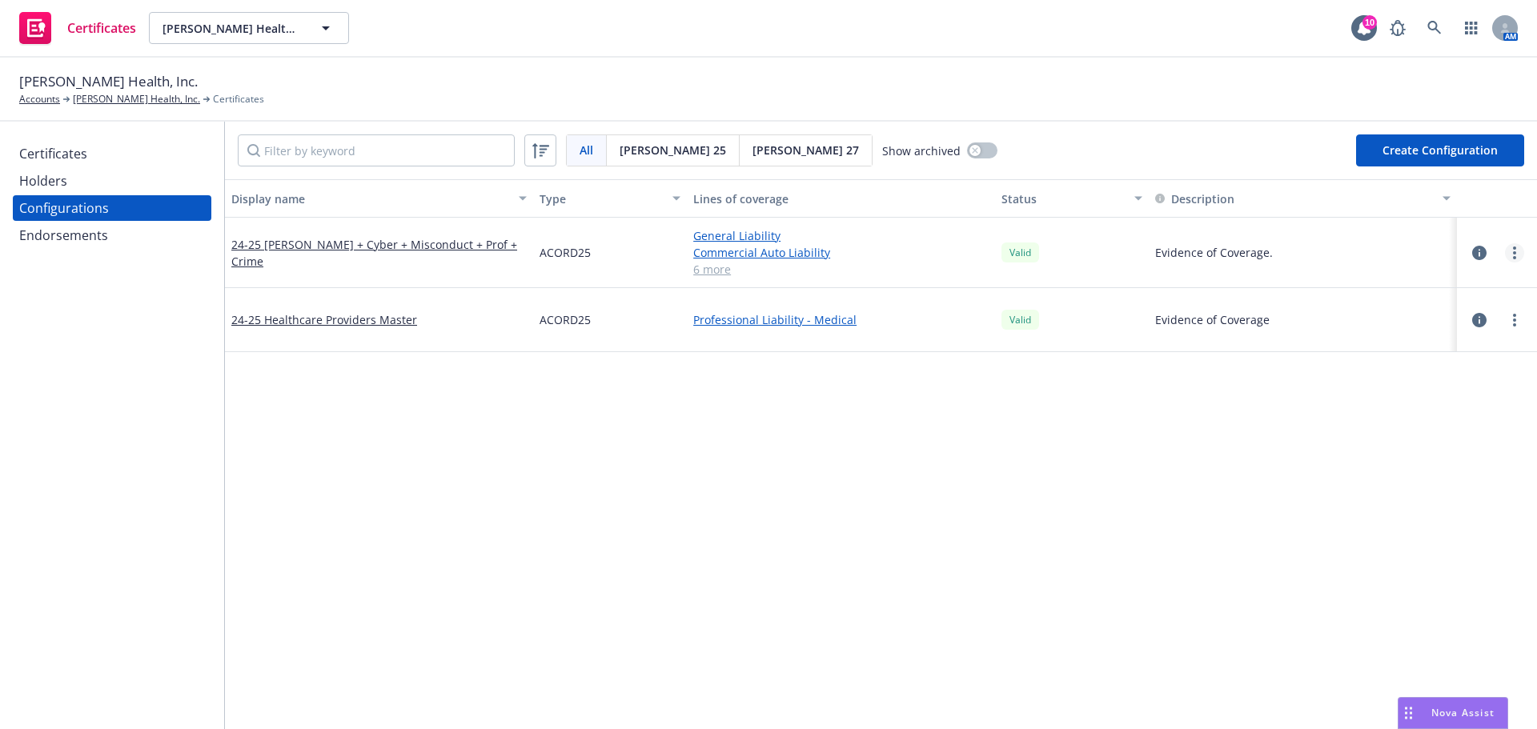
click at [1505, 250] on link "more" at bounding box center [1514, 252] width 19 height 19
click at [1397, 279] on link "Edit" at bounding box center [1423, 286] width 176 height 32
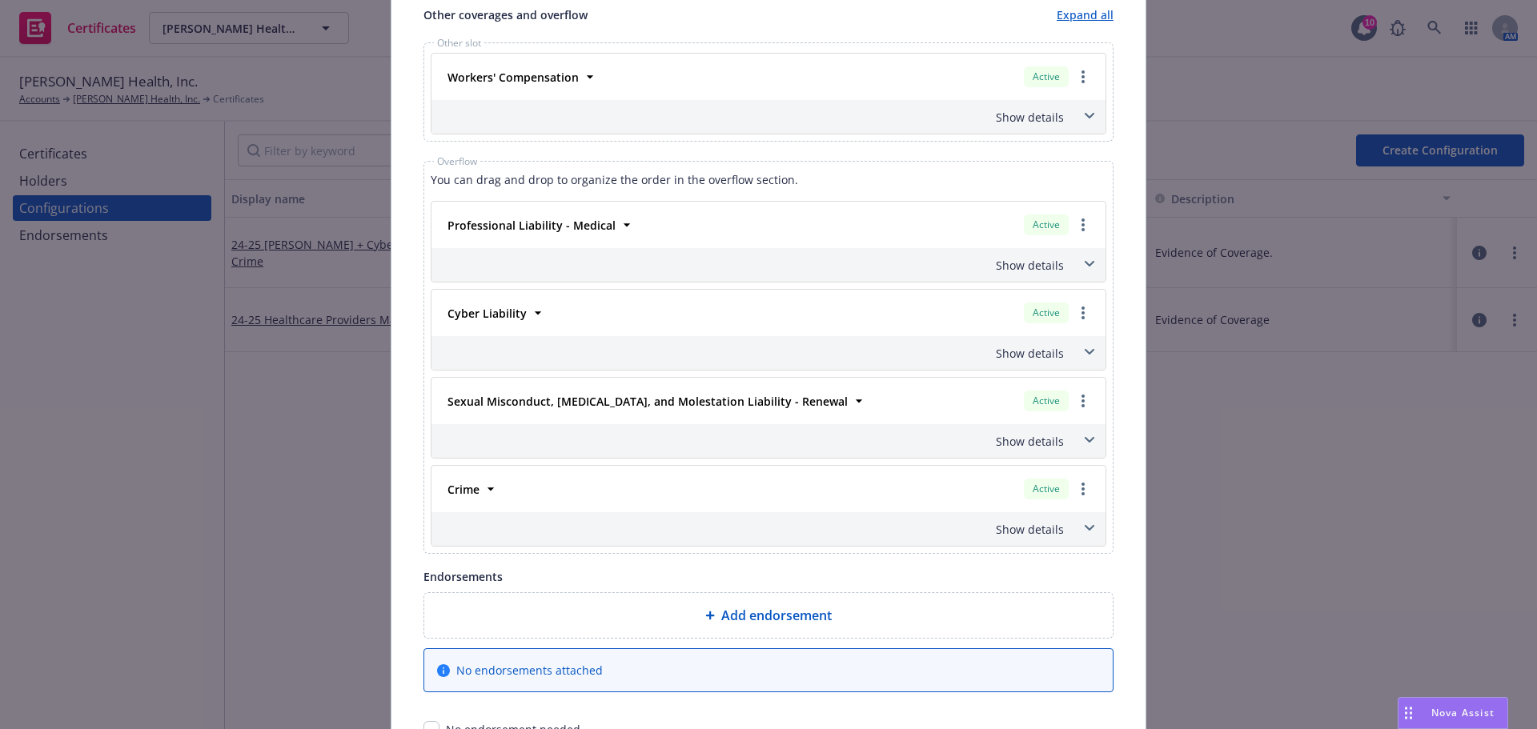
scroll to position [1160, 0]
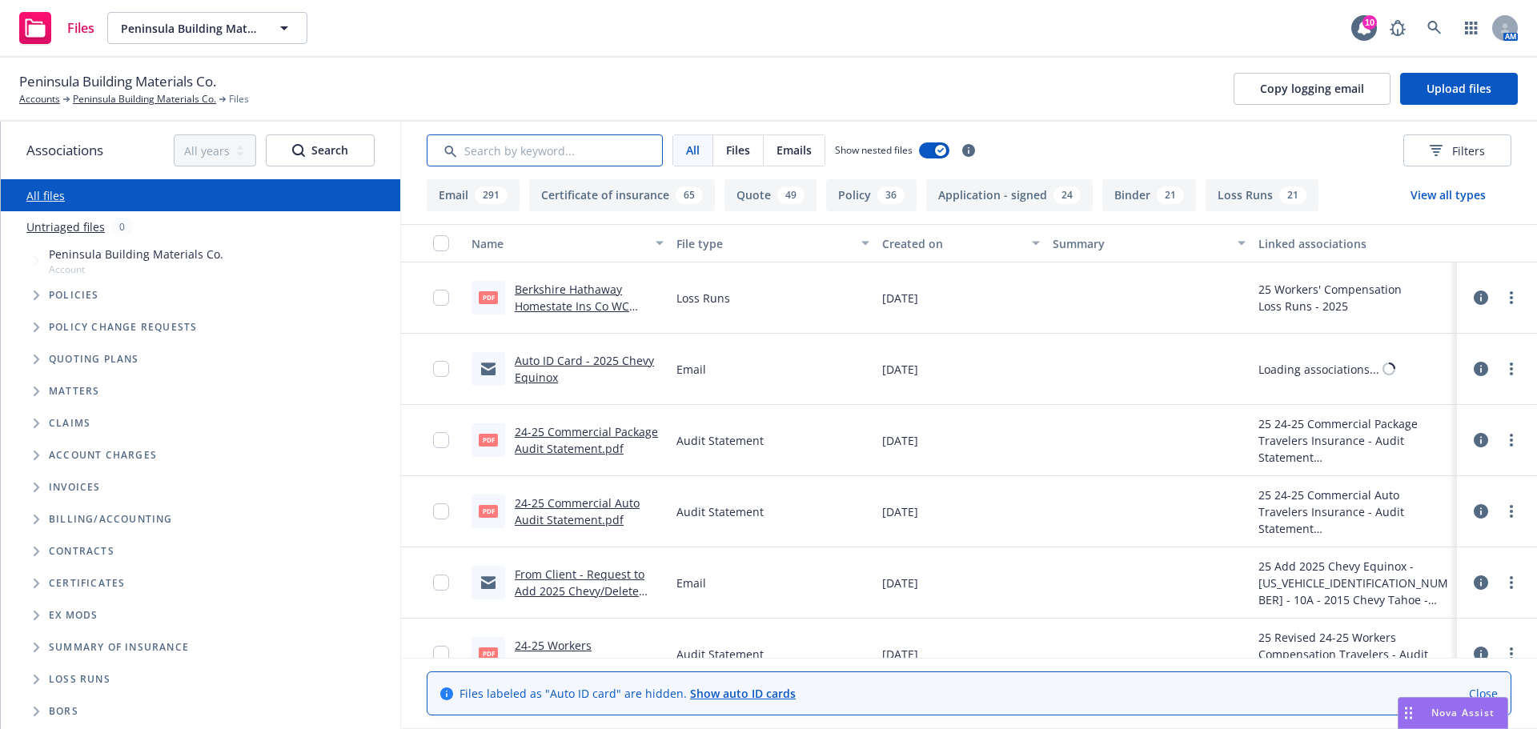
click at [552, 152] on input "Search by keyword..." at bounding box center [545, 151] width 236 height 32
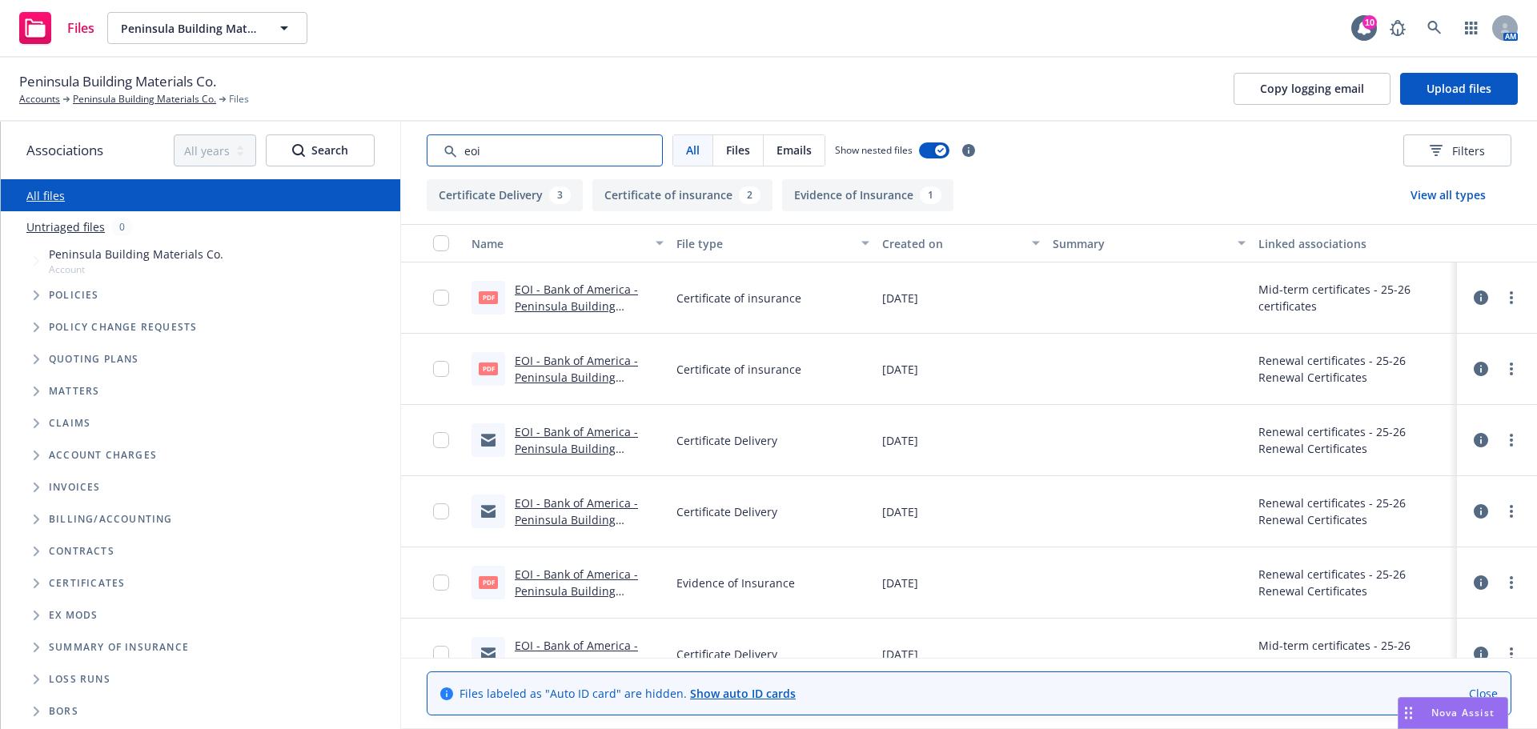
type input "eoi"
click at [542, 295] on link "EOI - Bank of America - Peninsula Building materials Co.pdf" at bounding box center [576, 306] width 123 height 49
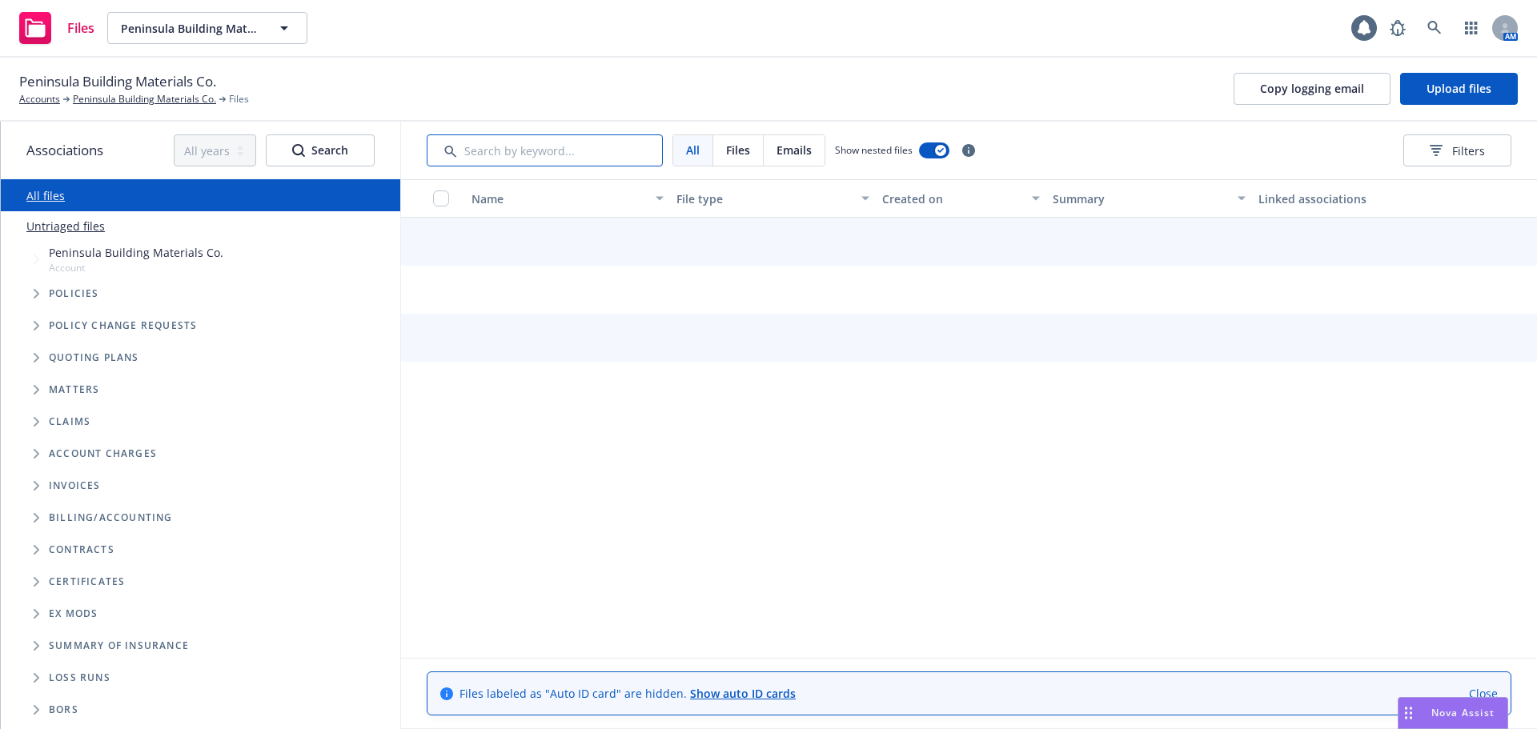
click at [549, 147] on input "Search by keyword..." at bounding box center [545, 151] width 236 height 32
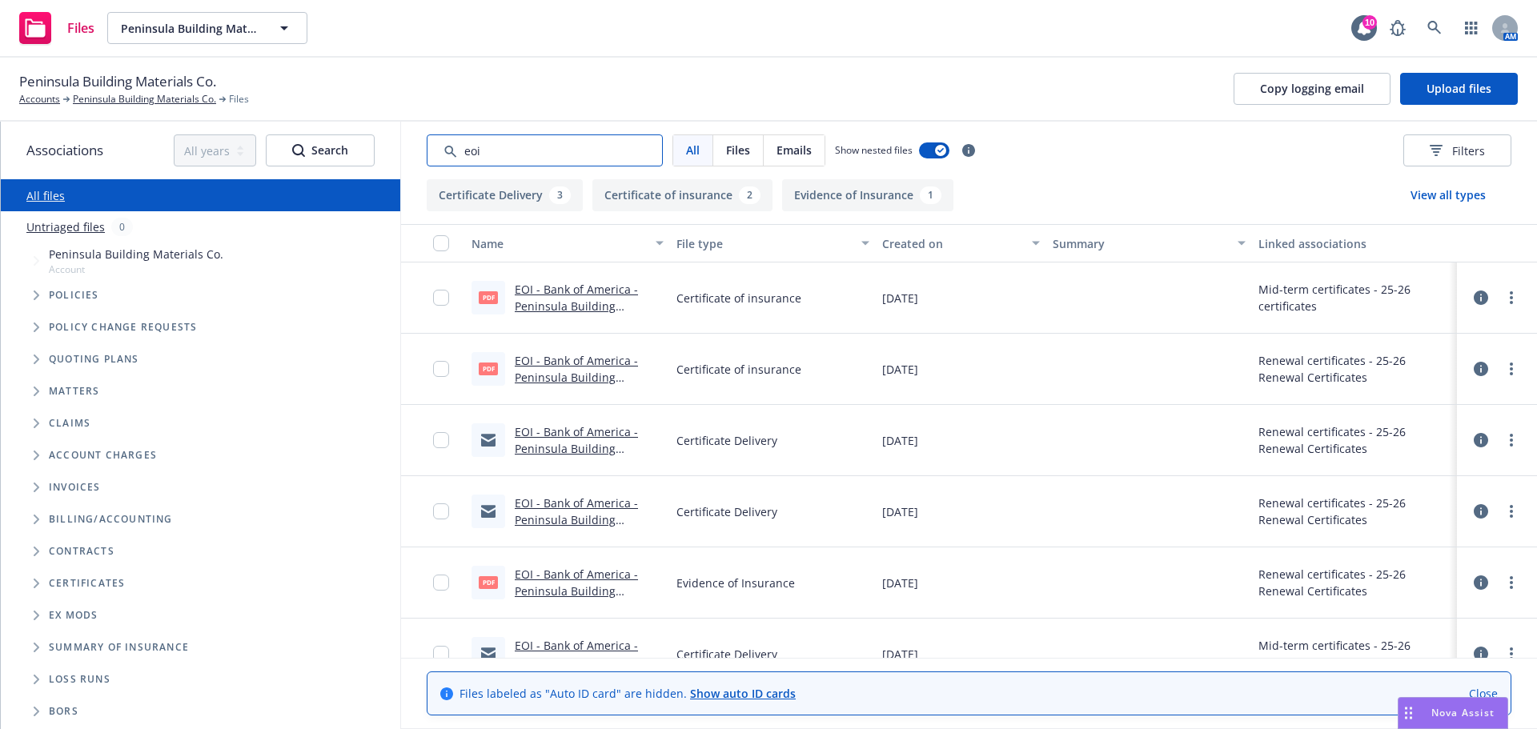
type input "eoi"
click at [578, 574] on link "EOI - Bank of America - Peninsula Building Materials Co.pdf" at bounding box center [576, 591] width 123 height 49
click at [550, 373] on link "EOI - Bank of America - Peninsula Building Materials Co.pdf" at bounding box center [576, 377] width 123 height 49
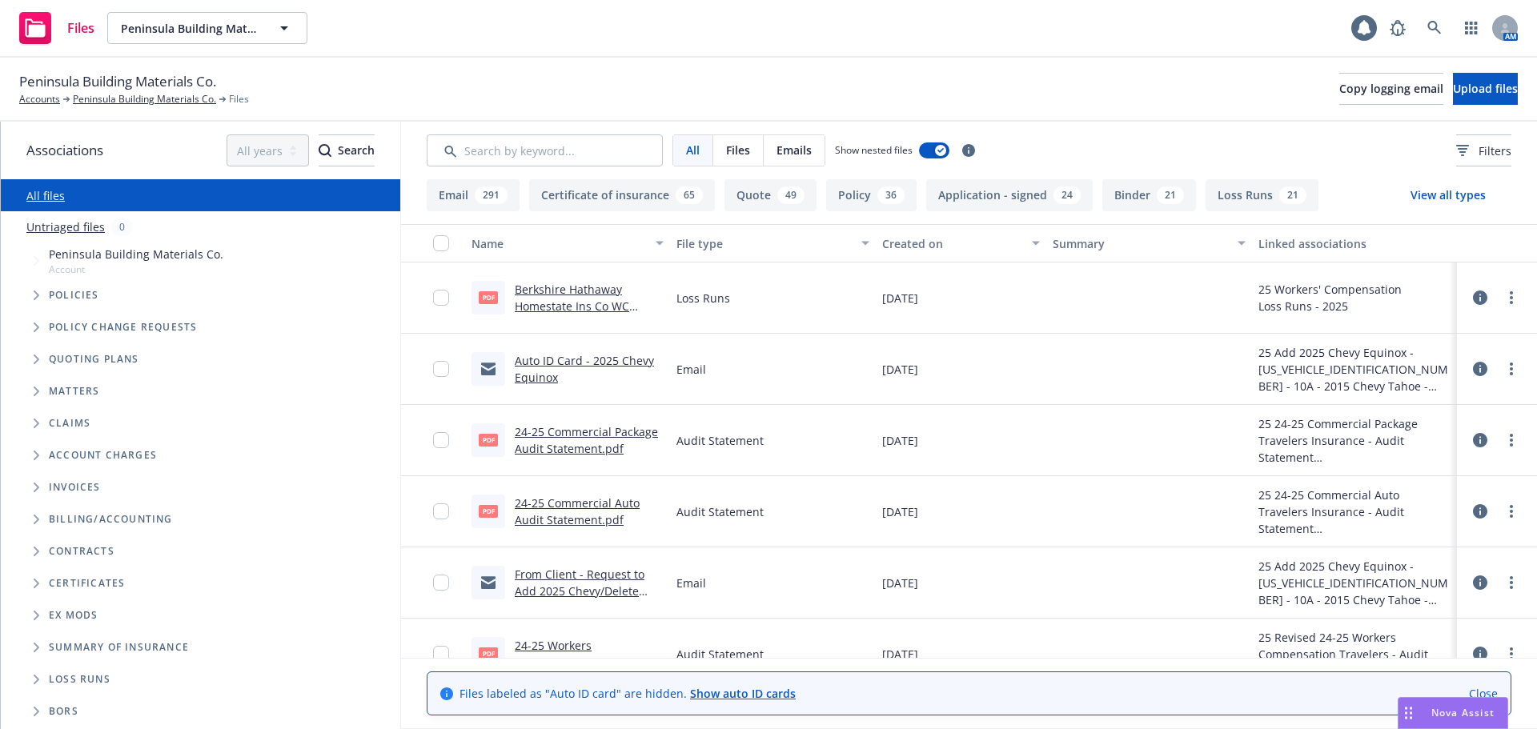
click at [592, 143] on input "Search by keyword..." at bounding box center [545, 151] width 236 height 32
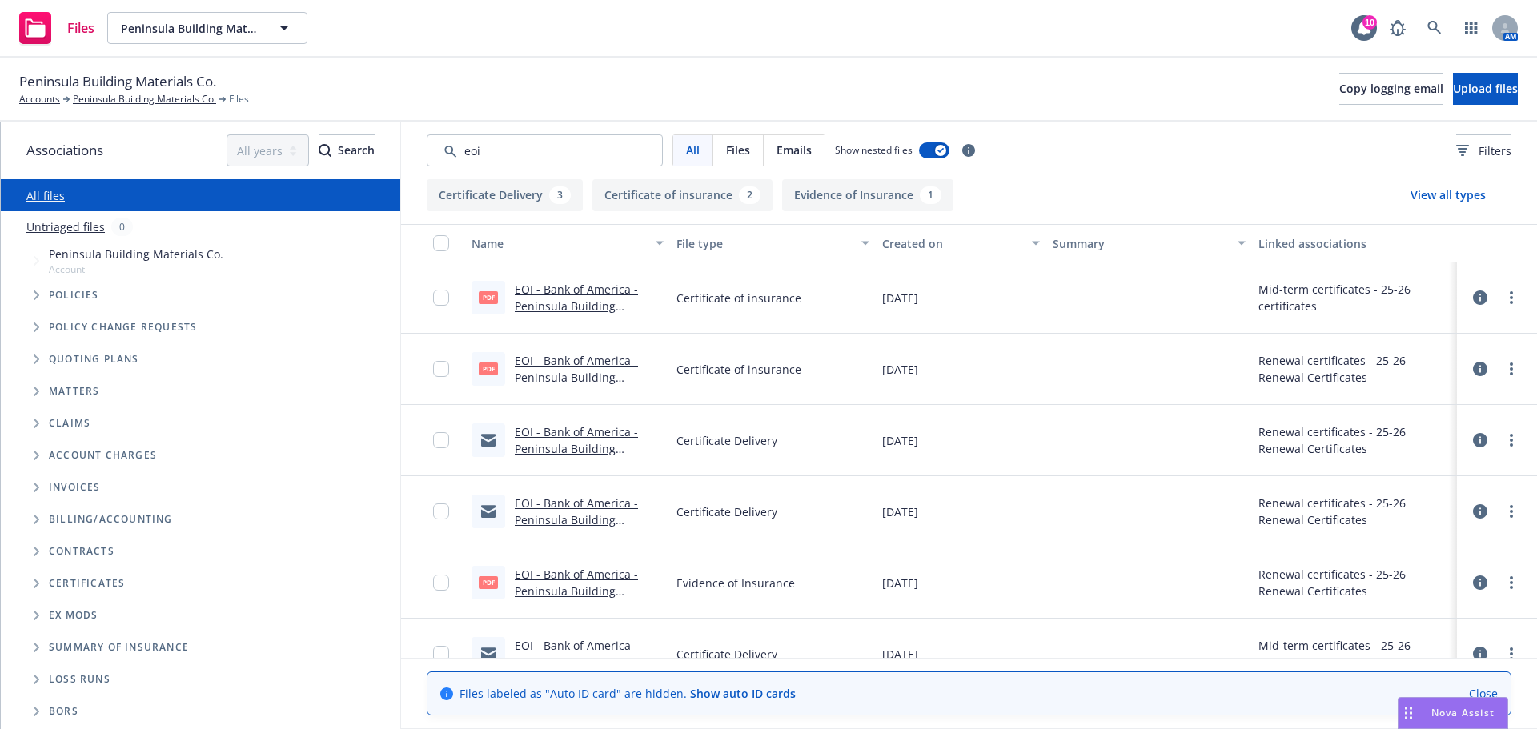
type input "eoi"
click at [587, 303] on link "EOI - Bank of America - Peninsula Building materials Co.pdf" at bounding box center [576, 306] width 123 height 49
click at [584, 366] on link "EOI - Bank of America - Peninsula Building Materials Co.pdf" at bounding box center [576, 377] width 123 height 49
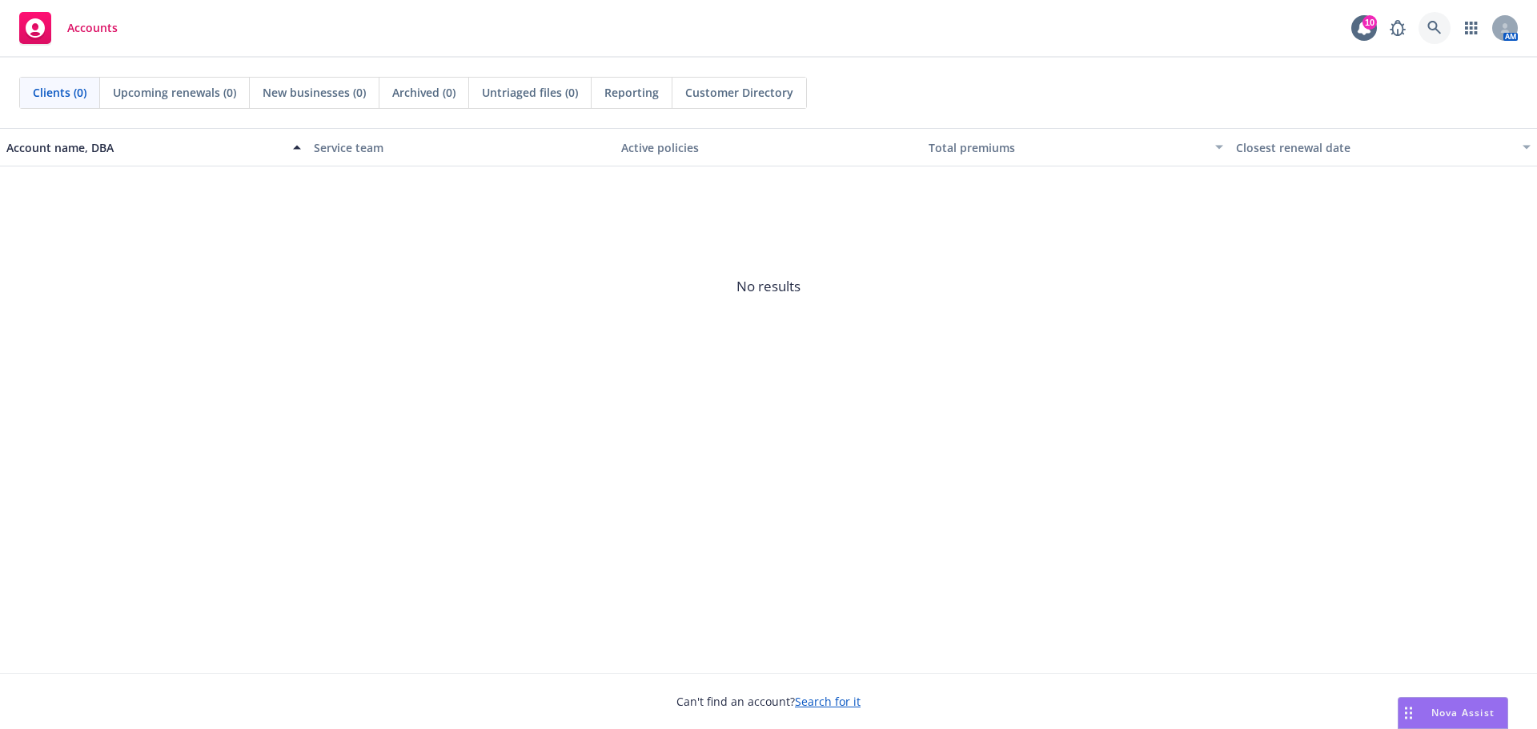
click at [1425, 24] on link at bounding box center [1435, 28] width 32 height 32
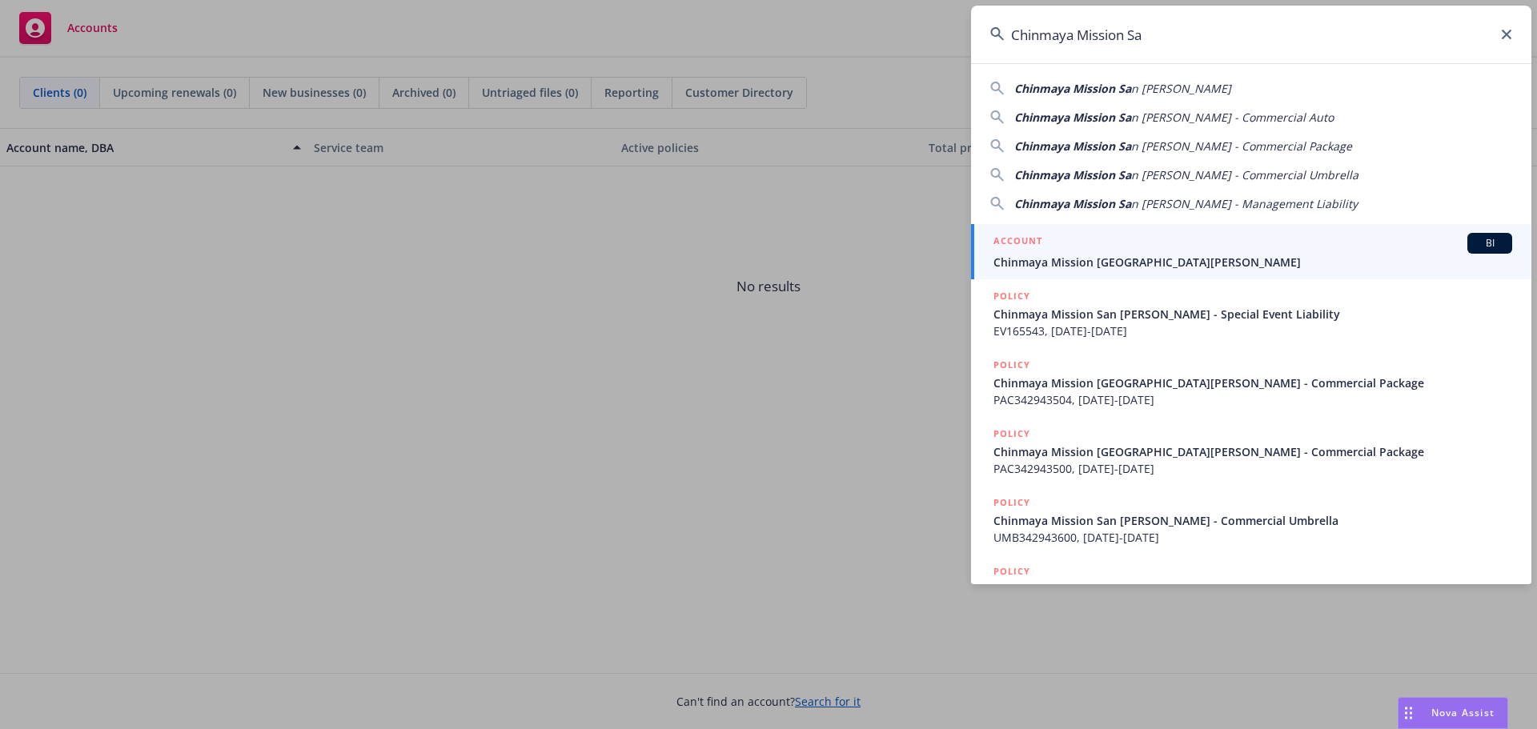
type input "Chinmaya Mission Sa"
click at [1110, 242] on div "ACCOUNT BI" at bounding box center [1253, 243] width 519 height 21
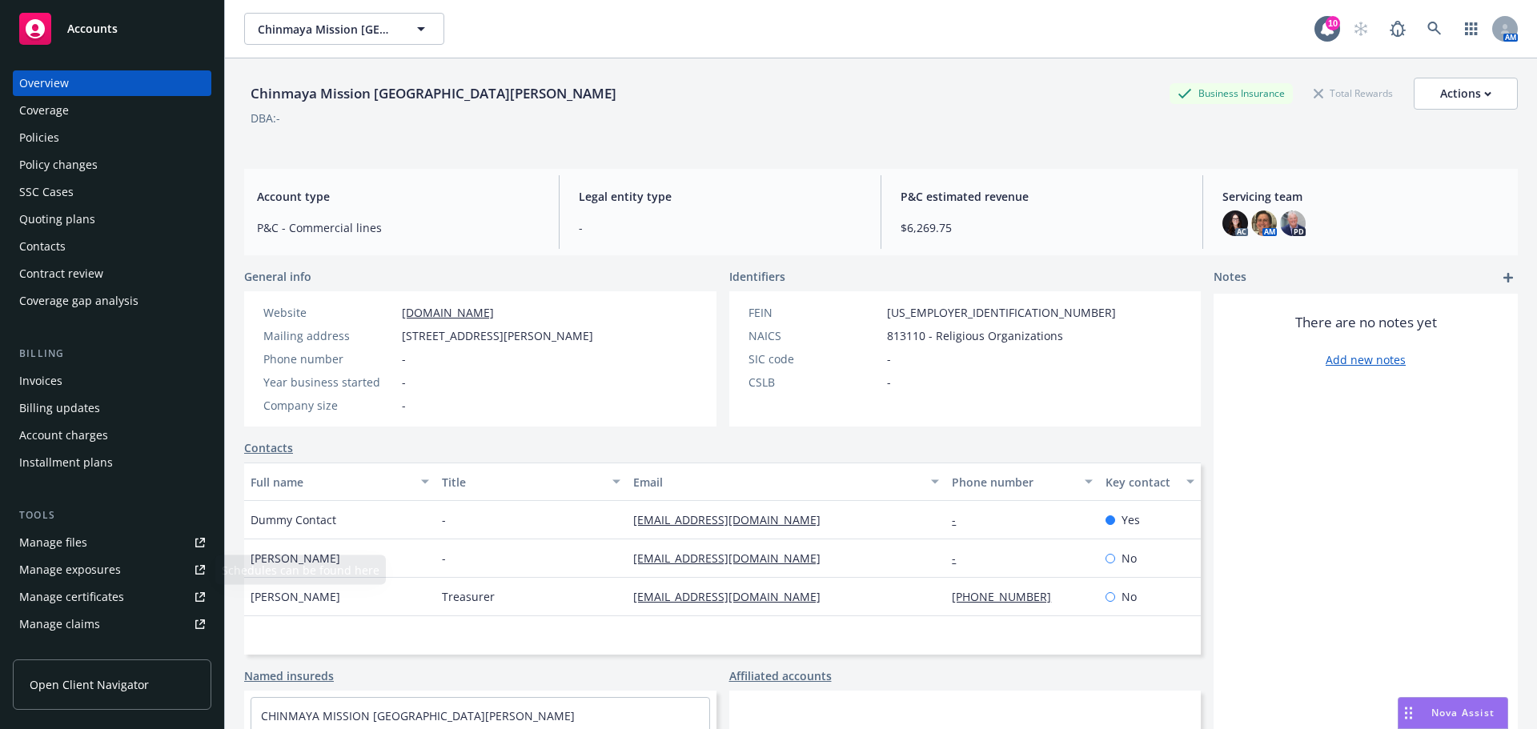
click at [70, 601] on div "Manage certificates" at bounding box center [71, 597] width 105 height 26
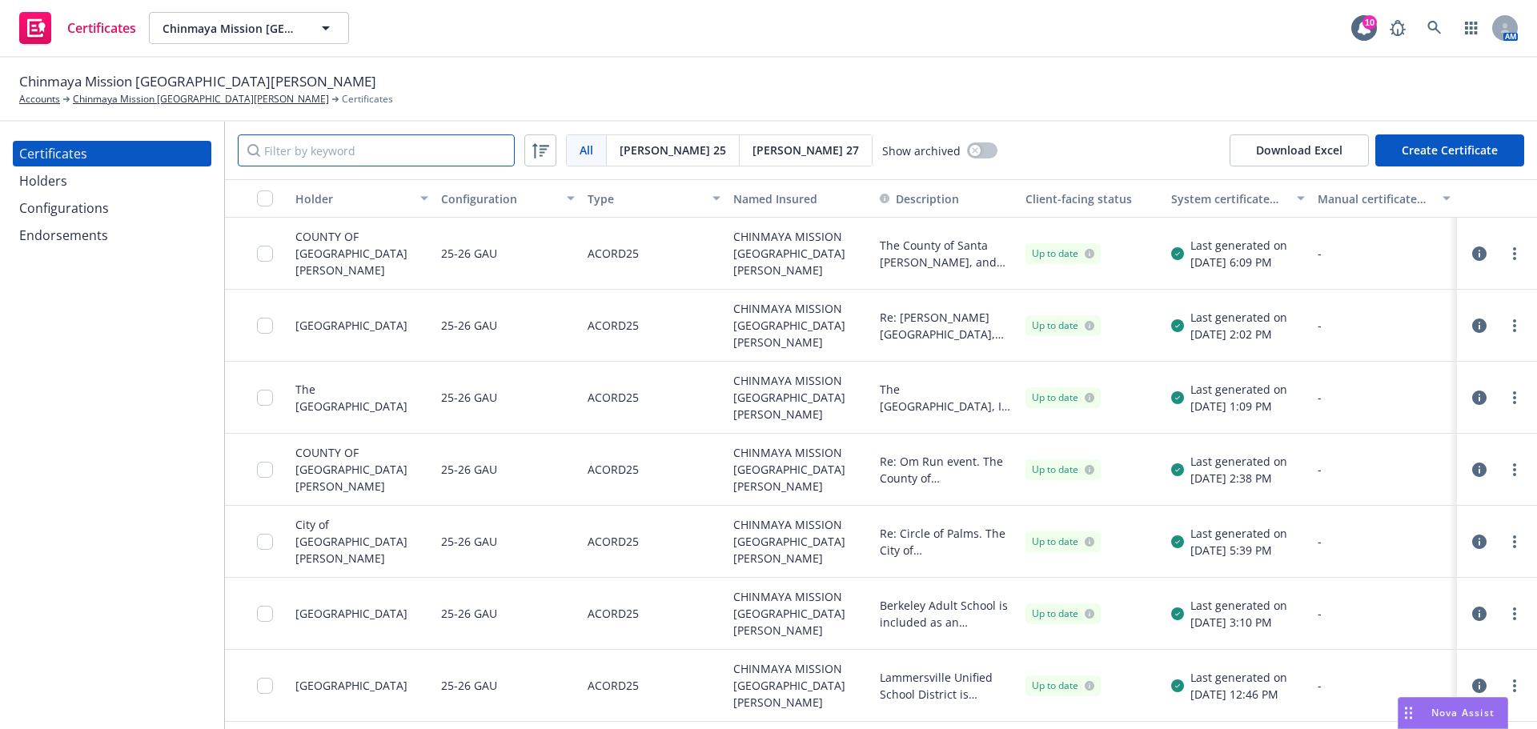
click at [501, 158] on input "Filter by keyword" at bounding box center [376, 151] width 277 height 32
paste input "[PERSON_NAME] Property Ventures, LLC no [PERSON_NAME] 27 in ecerts only [PERSON…"
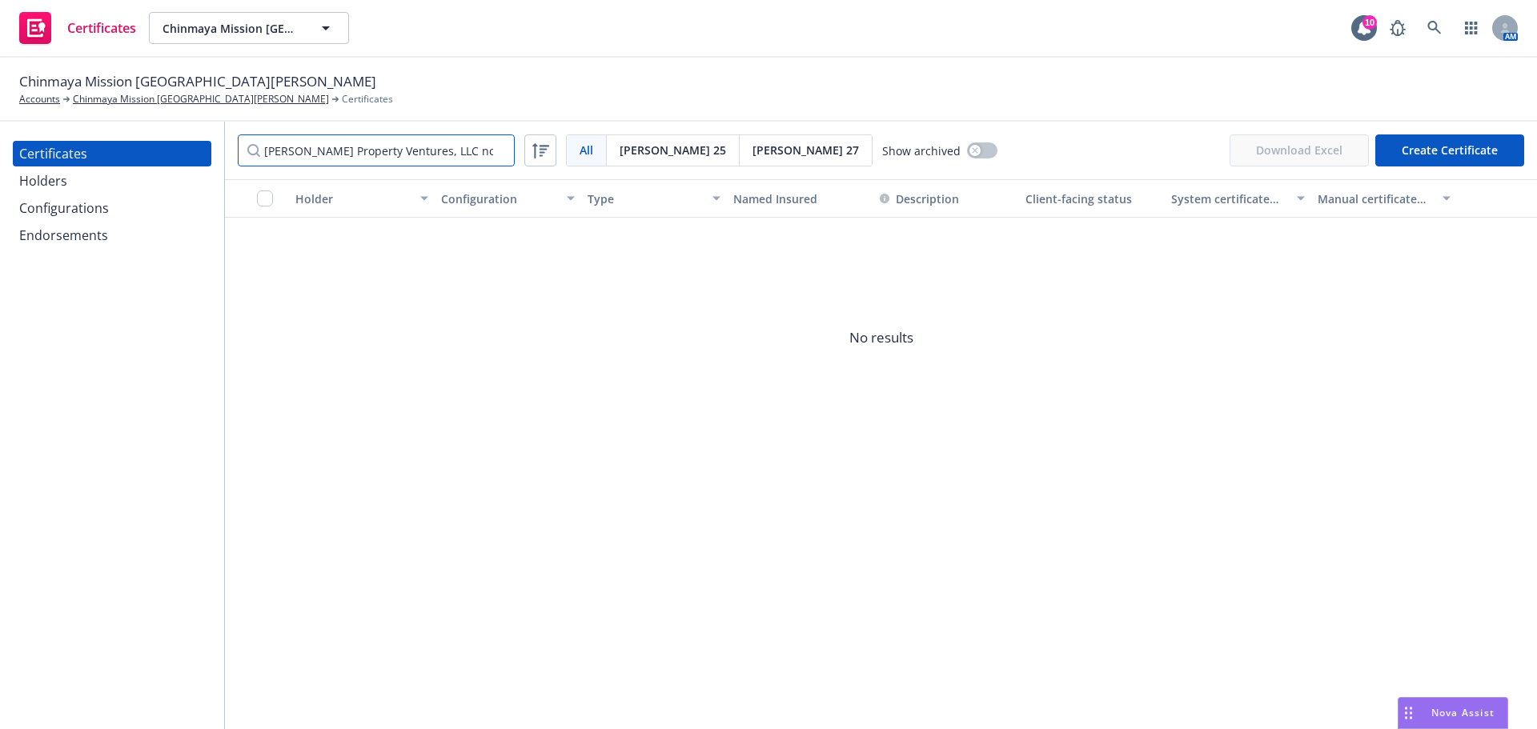
click at [367, 154] on input "[PERSON_NAME] Property Ventures, LLC no [PERSON_NAME] 27 in ecerts only [PERSON…" at bounding box center [376, 151] width 277 height 32
paste input "COUNTY OF [GEOGRAPHIC_DATA][PERSON_NAME] ATTN: PARKS PERMITS [STREET_ADDRESS]"
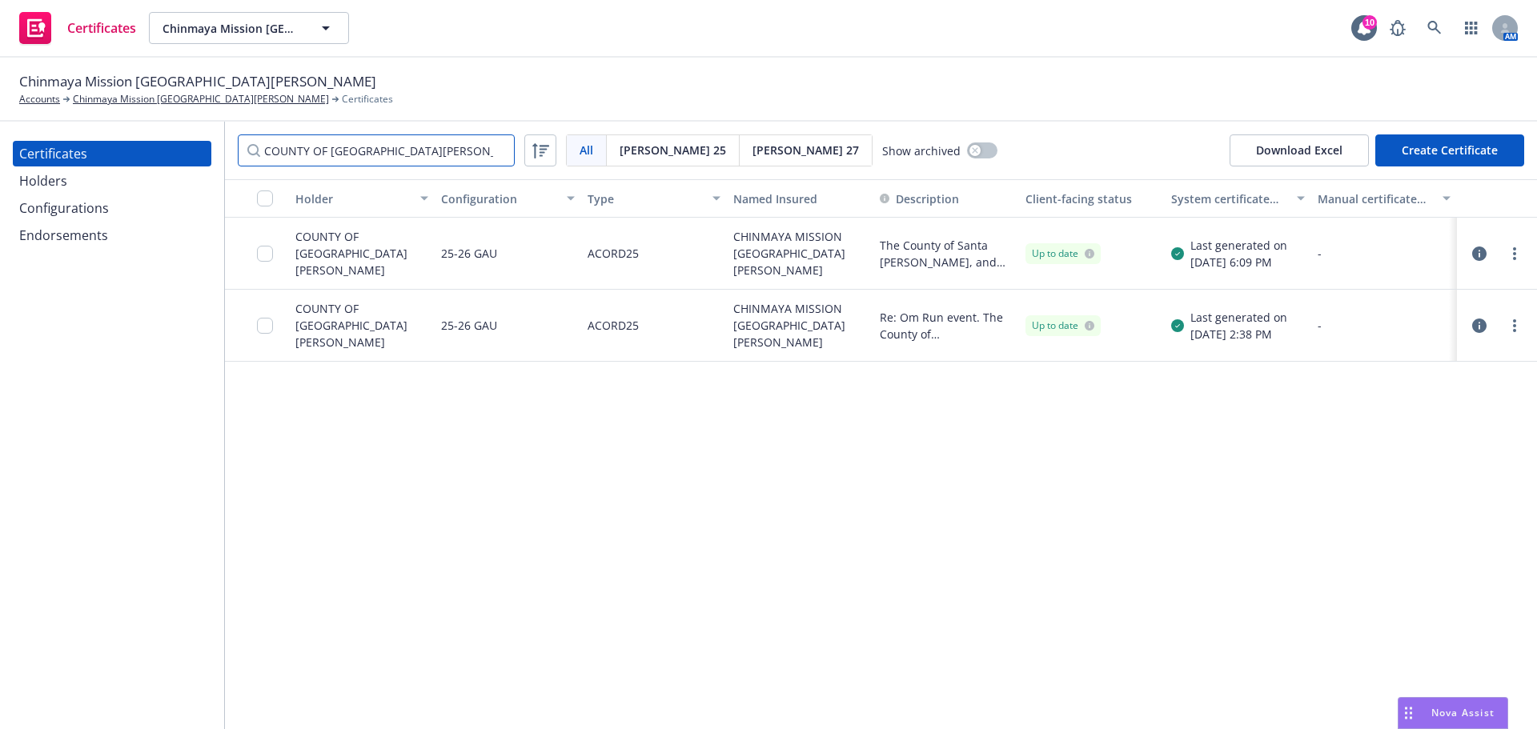
type input "COUNTY OF [GEOGRAPHIC_DATA][PERSON_NAME]"
click at [1517, 257] on link "more" at bounding box center [1514, 253] width 19 height 19
click at [1412, 535] on link "Preview a new version" at bounding box center [1395, 543] width 256 height 32
click at [1514, 254] on circle "more" at bounding box center [1514, 253] width 3 height 3
click at [1445, 482] on link "Download uneditable generated certificate" at bounding box center [1395, 479] width 256 height 32
